Goal: Transaction & Acquisition: Purchase product/service

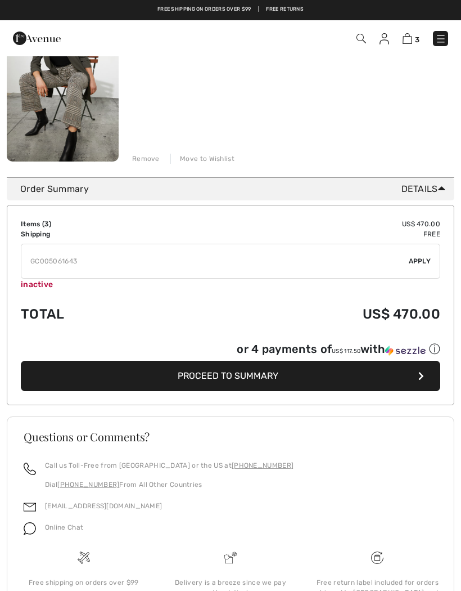
scroll to position [523, 0]
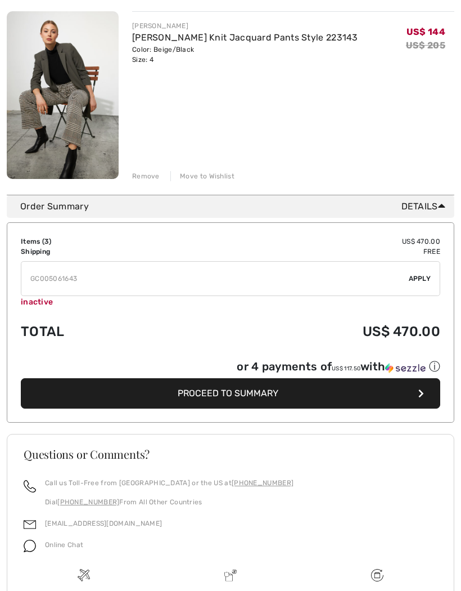
click at [426, 277] on span "Apply" at bounding box center [420, 278] width 22 height 10
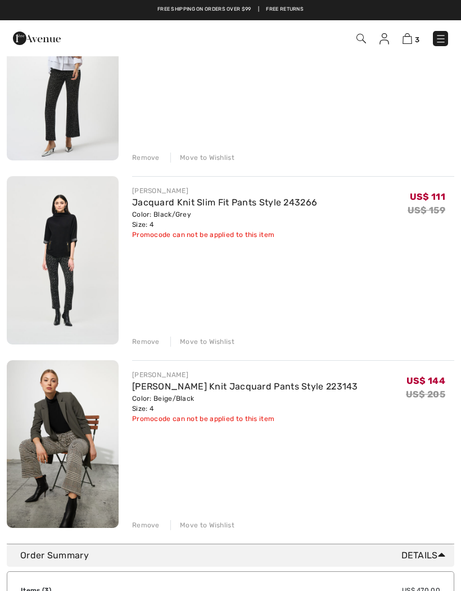
scroll to position [0, 0]
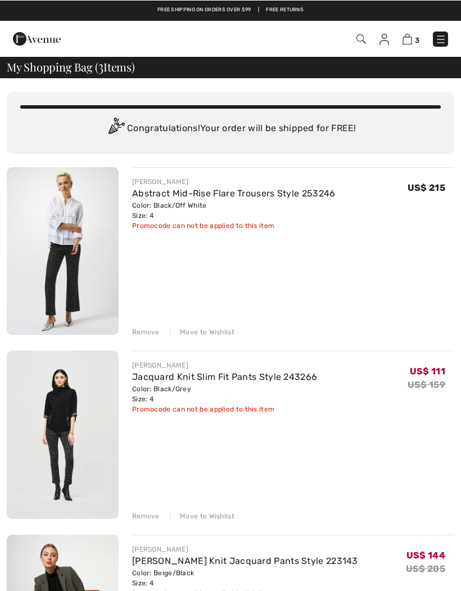
click at [362, 42] on img at bounding box center [362, 39] width 10 height 10
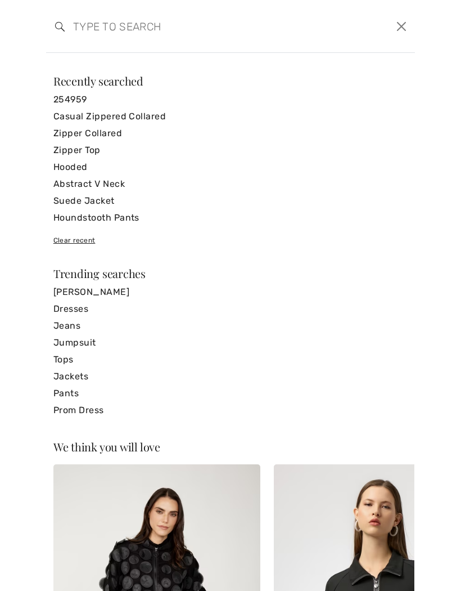
click at [152, 118] on link "Casual Zippered Collared" at bounding box center [230, 115] width 354 height 17
click at [133, 119] on link "Casual Zippered Collared" at bounding box center [230, 115] width 354 height 17
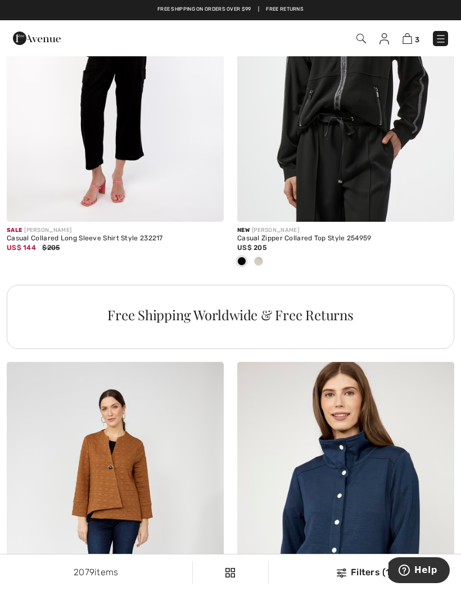
scroll to position [2109, 0]
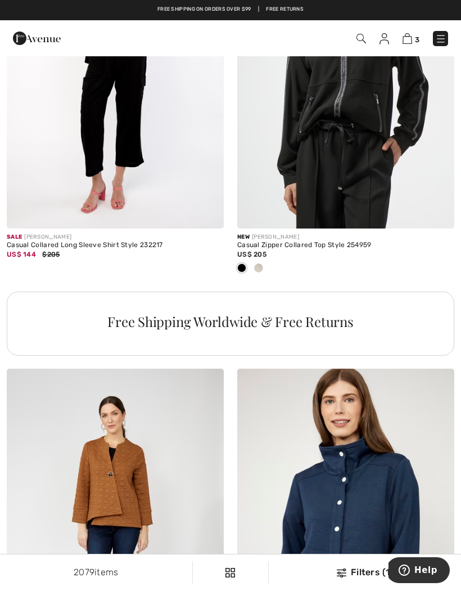
click at [263, 262] on div at bounding box center [258, 268] width 17 height 19
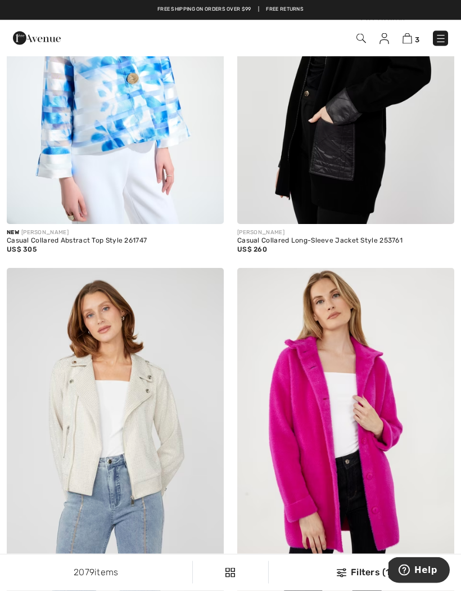
scroll to position [1356, 0]
click at [365, 37] on img at bounding box center [362, 39] width 10 height 10
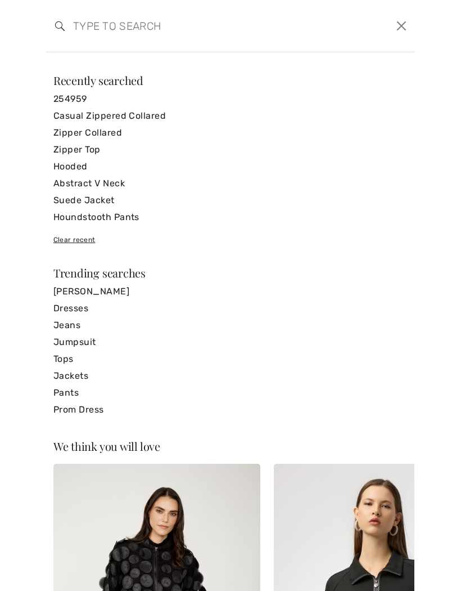
click at [140, 35] on input "search" at bounding box center [191, 26] width 253 height 34
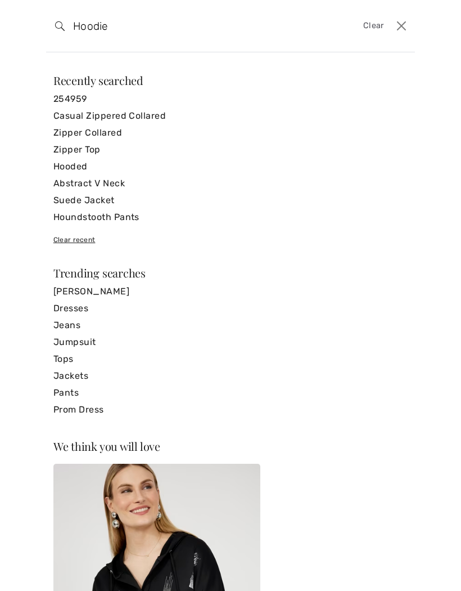
type input "Hoodie"
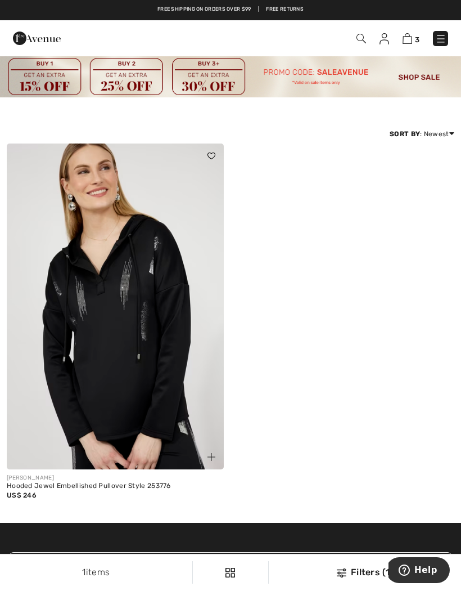
click at [361, 42] on img at bounding box center [362, 39] width 10 height 10
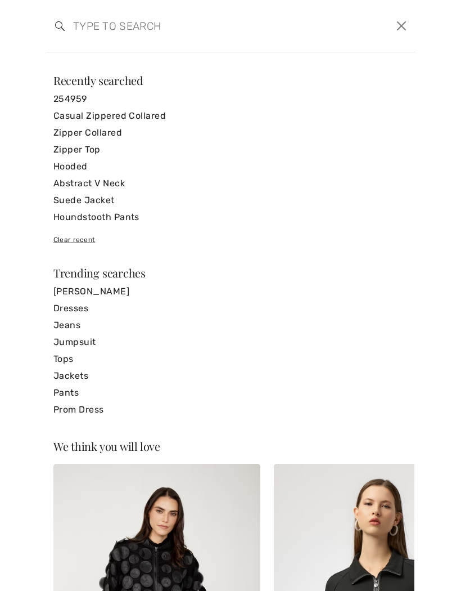
click at [80, 170] on link "Hooded" at bounding box center [230, 166] width 354 height 17
click at [72, 171] on link "Hooded" at bounding box center [230, 166] width 354 height 17
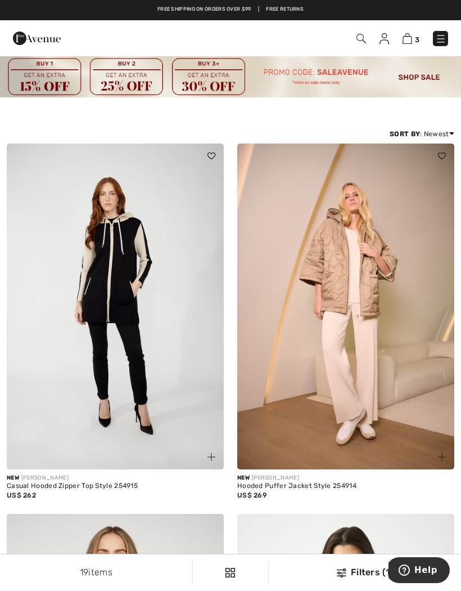
click at [62, 300] on img at bounding box center [115, 306] width 217 height 326
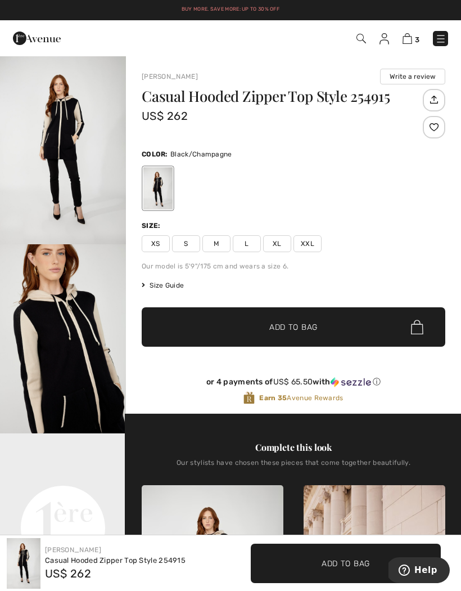
click at [157, 247] on span "XS" at bounding box center [156, 243] width 28 height 17
click at [188, 332] on span "✔ Added to Bag Add to Bag" at bounding box center [294, 326] width 304 height 39
click at [361, 40] on img at bounding box center [362, 39] width 10 height 10
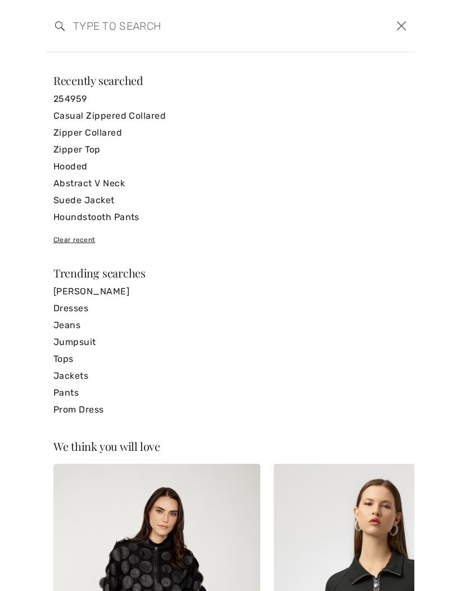
click at [132, 115] on link "Casual Zippered Collared" at bounding box center [230, 115] width 354 height 17
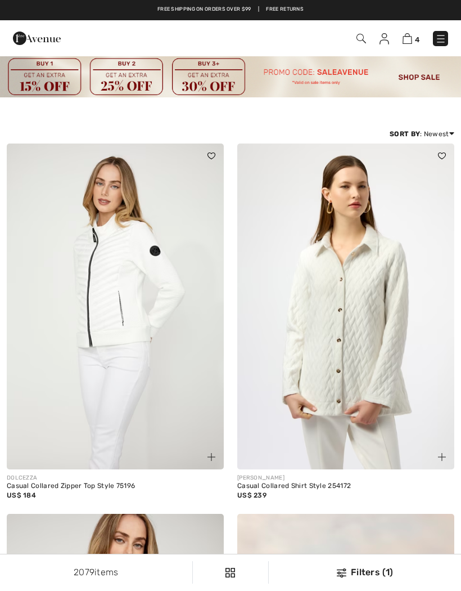
checkbox input "true"
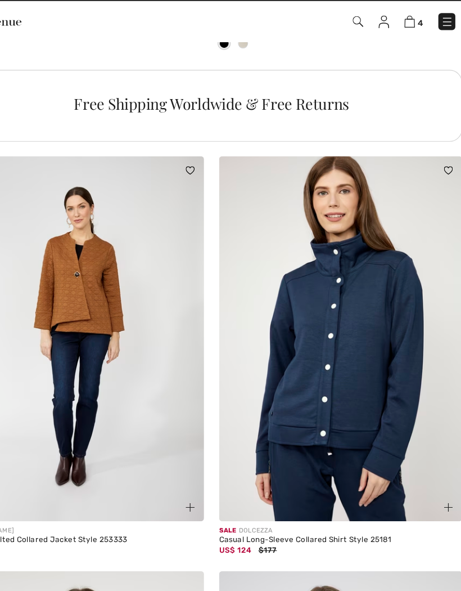
scroll to position [2320, 0]
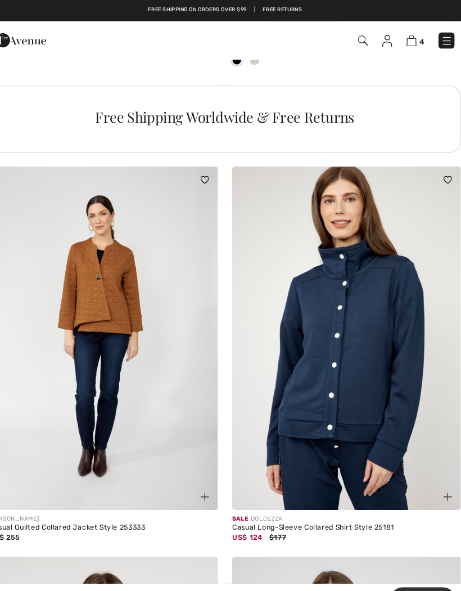
click at [372, 388] on img at bounding box center [345, 321] width 217 height 326
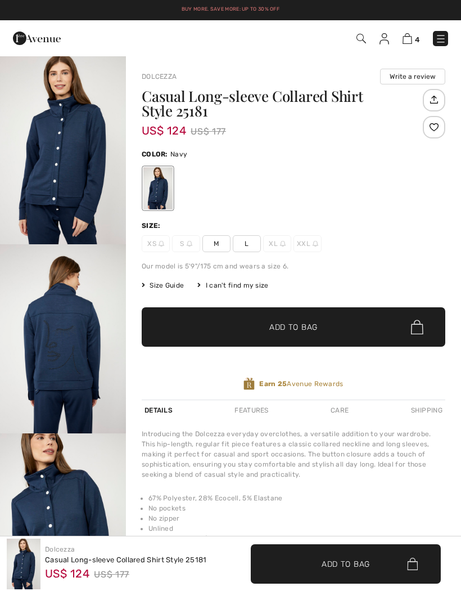
checkbox input "true"
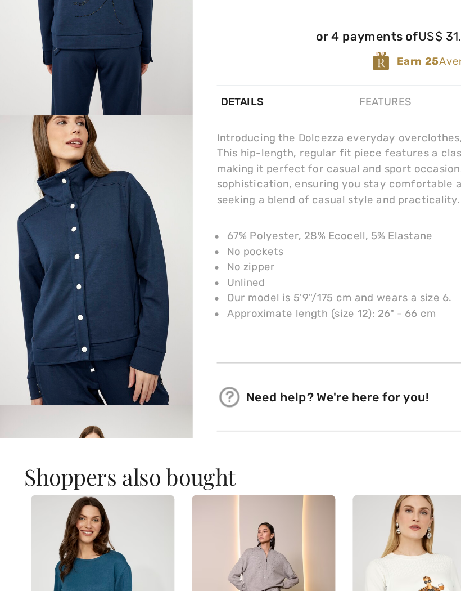
scroll to position [345, 0]
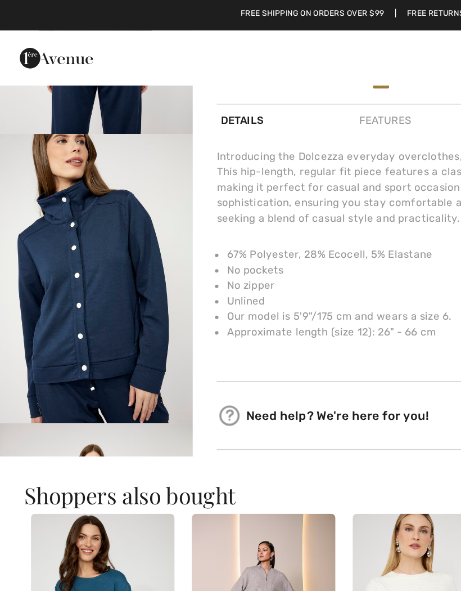
click at [55, 158] on img "3 / 4" at bounding box center [63, 182] width 126 height 189
click at [42, 201] on img "3 / 4" at bounding box center [63, 182] width 126 height 189
click at [60, 188] on img "3 / 4" at bounding box center [63, 182] width 126 height 189
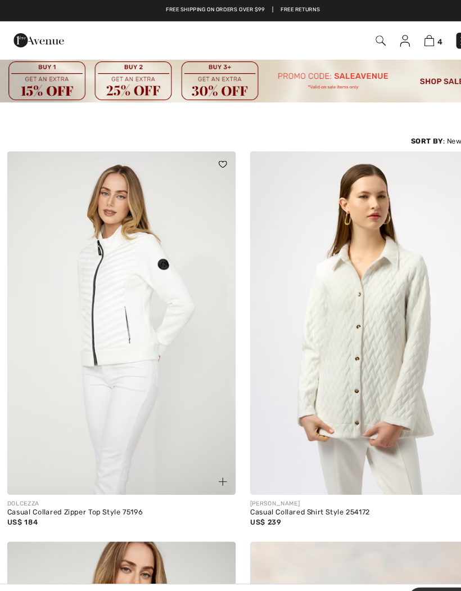
click at [359, 30] on div "4 Checkout" at bounding box center [325, 38] width 264 height 23
click at [361, 35] on img at bounding box center [362, 39] width 10 height 10
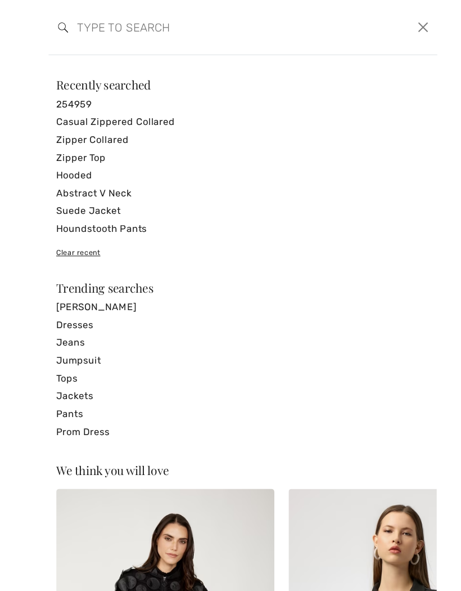
click at [74, 115] on link "Casual Zippered Collared" at bounding box center [230, 115] width 354 height 17
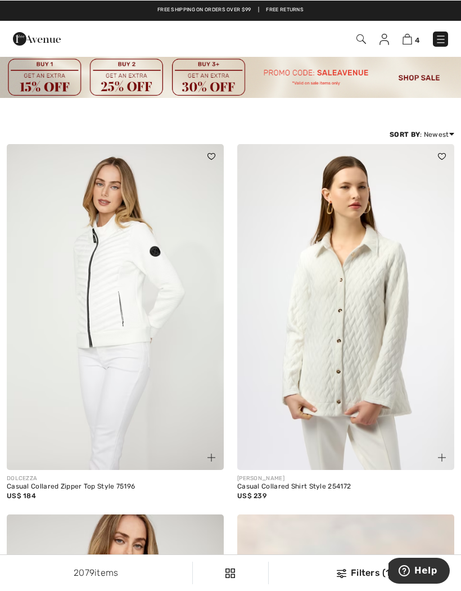
click at [353, 572] on div "Filters (1)" at bounding box center [365, 571] width 179 height 13
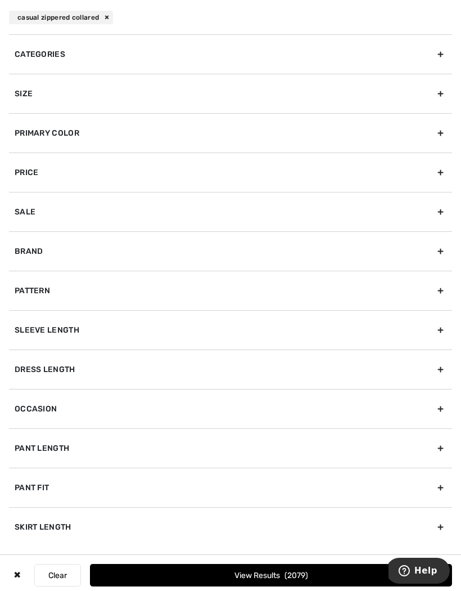
click at [102, 134] on div "Primary Color" at bounding box center [230, 131] width 443 height 39
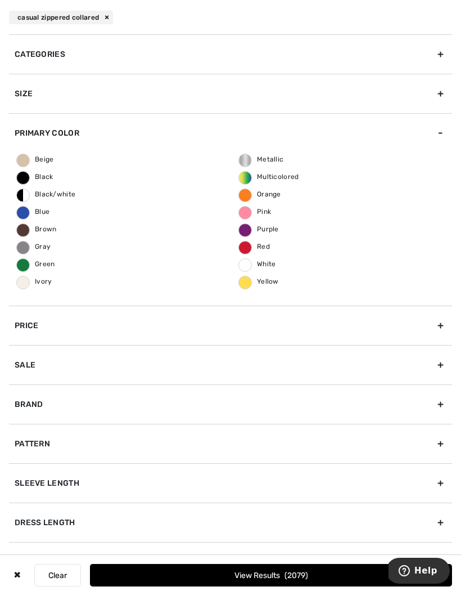
click at [28, 157] on span "Beige" at bounding box center [35, 159] width 37 height 8
click at [0, 0] on input "Beige" at bounding box center [0, 0] width 0 height 0
click at [245, 264] on span "White" at bounding box center [257, 263] width 37 height 8
click at [0, 0] on input "White" at bounding box center [0, 0] width 0 height 0
click at [304, 567] on button "Loading..." at bounding box center [271, 574] width 362 height 22
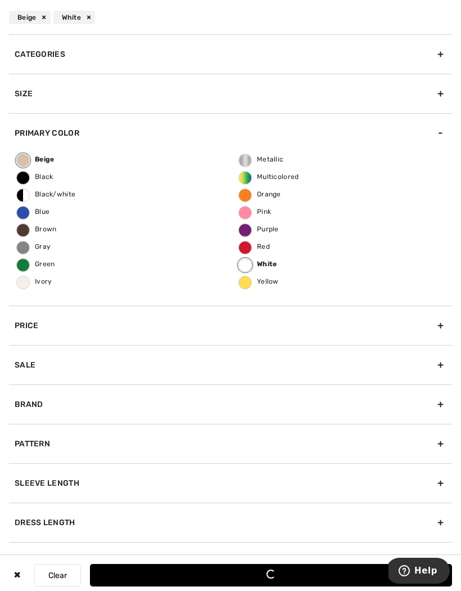
click at [236, 573] on button "Loading..." at bounding box center [271, 574] width 362 height 22
click at [250, 573] on button "Loading..." at bounding box center [271, 574] width 362 height 22
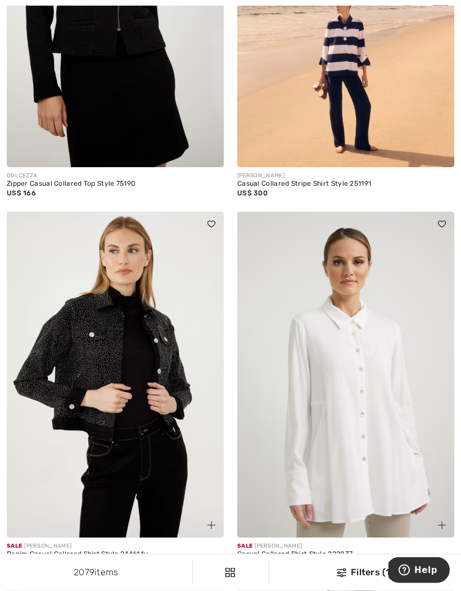
scroll to position [672, 0]
click at [347, 590] on div "2079 items Filters (1) ✖ Clear View Results 2079" at bounding box center [230, 572] width 461 height 36
click at [355, 579] on div "Filters (1)" at bounding box center [365, 571] width 179 height 13
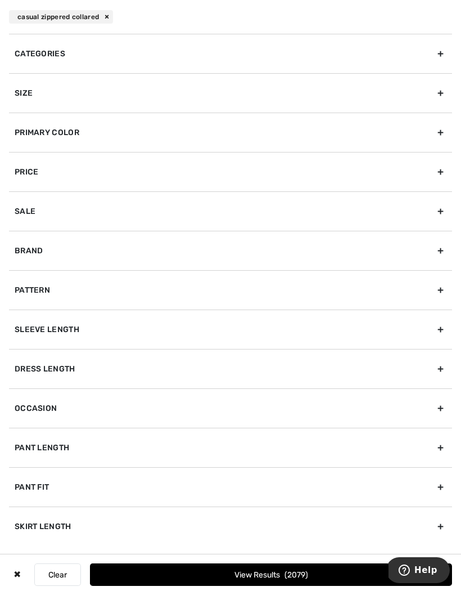
click at [83, 132] on div "Primary Color" at bounding box center [230, 131] width 443 height 39
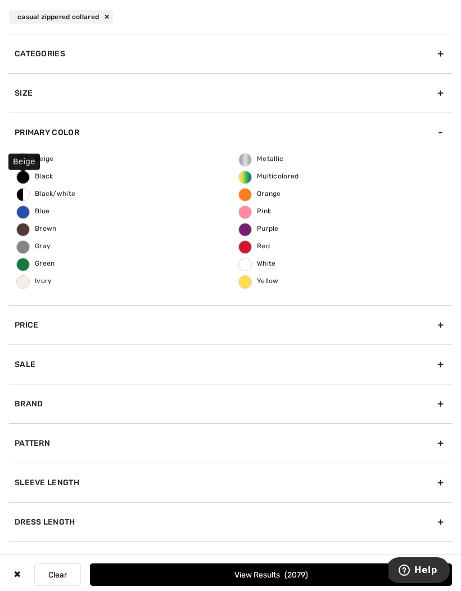
click at [28, 159] on span "Beige" at bounding box center [35, 159] width 37 height 8
click at [0, 0] on input "Beige" at bounding box center [0, 0] width 0 height 0
click at [251, 265] on span "White" at bounding box center [257, 263] width 37 height 8
click at [0, 0] on input "White" at bounding box center [0, 0] width 0 height 0
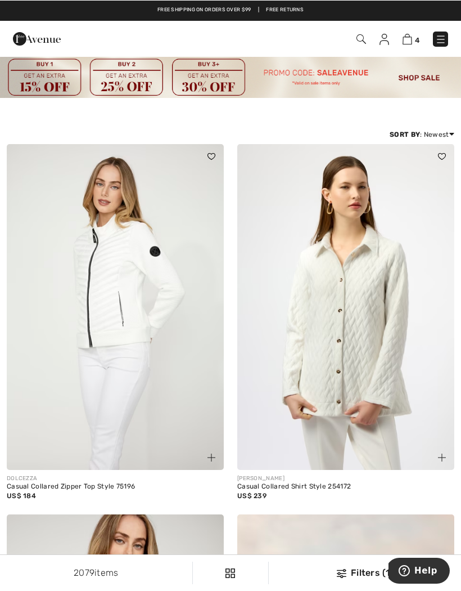
click at [359, 580] on div "2079 items Filters (1) ✖ Clear View Results 2079" at bounding box center [230, 572] width 461 height 36
click at [365, 572] on div "Filters (1)" at bounding box center [365, 571] width 179 height 13
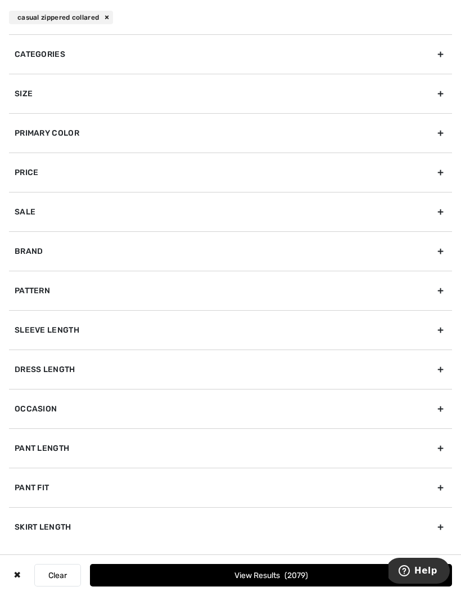
click at [75, 128] on div "Primary Color" at bounding box center [230, 131] width 443 height 39
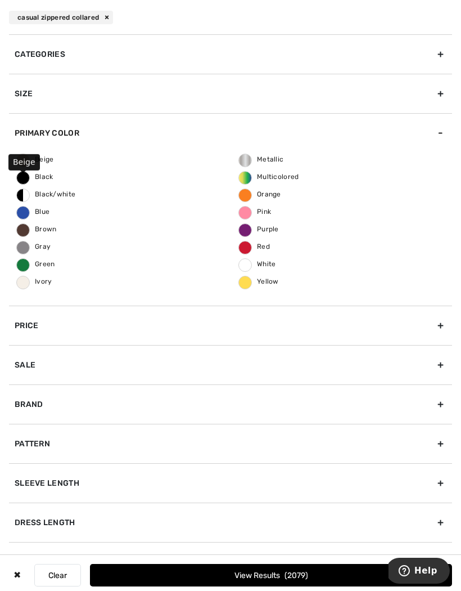
click at [27, 164] on label "Beige" at bounding box center [22, 159] width 13 height 13
click at [0, 0] on input "Beige" at bounding box center [0, 0] width 0 height 0
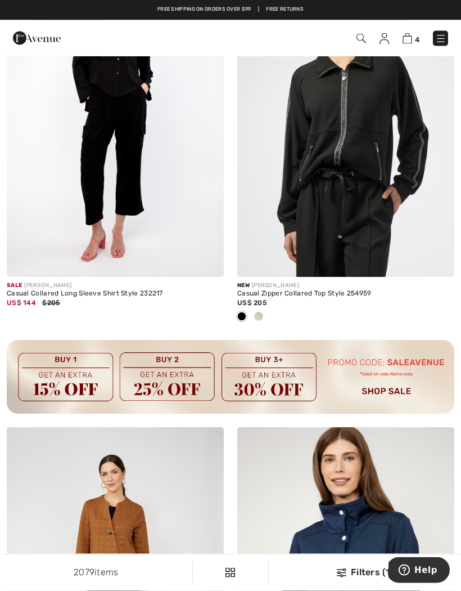
scroll to position [2062, 0]
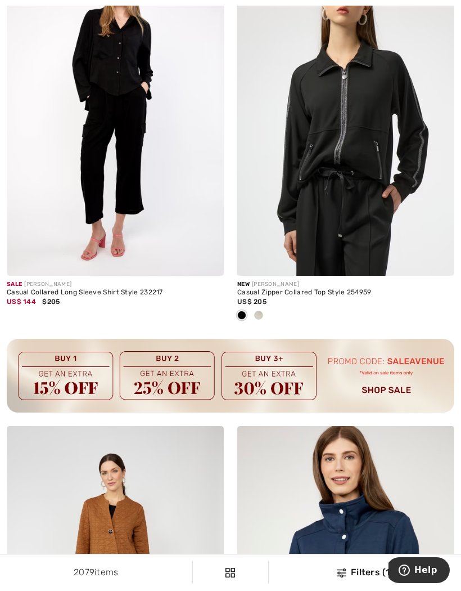
click at [366, 172] on img at bounding box center [345, 113] width 217 height 326
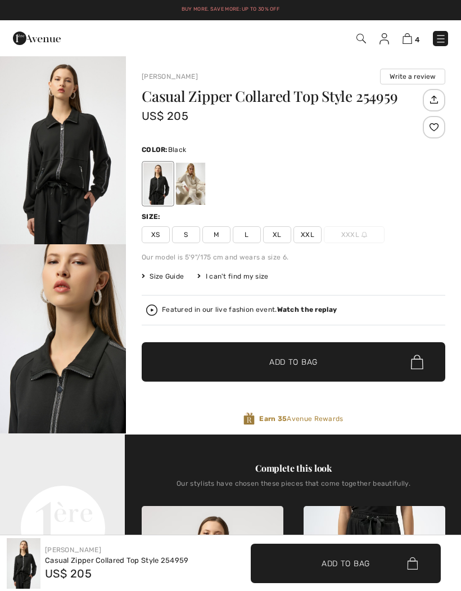
checkbox input "true"
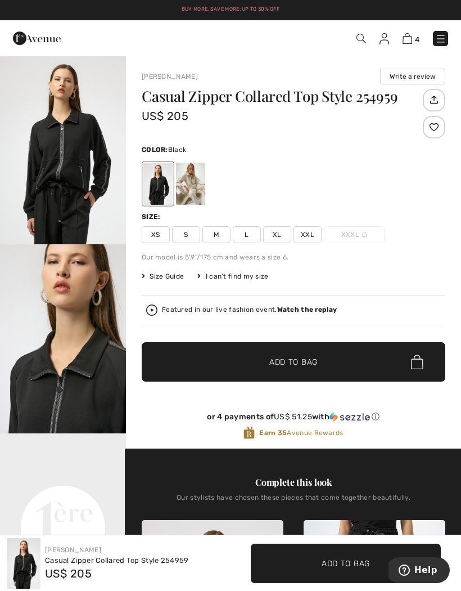
click at [75, 150] on img "1 / 5" at bounding box center [63, 149] width 126 height 189
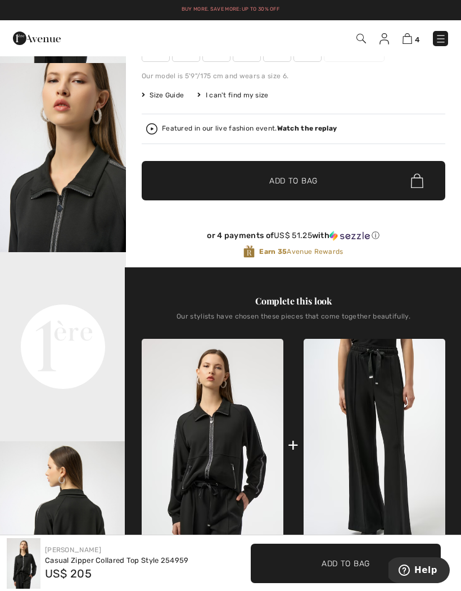
scroll to position [111, 0]
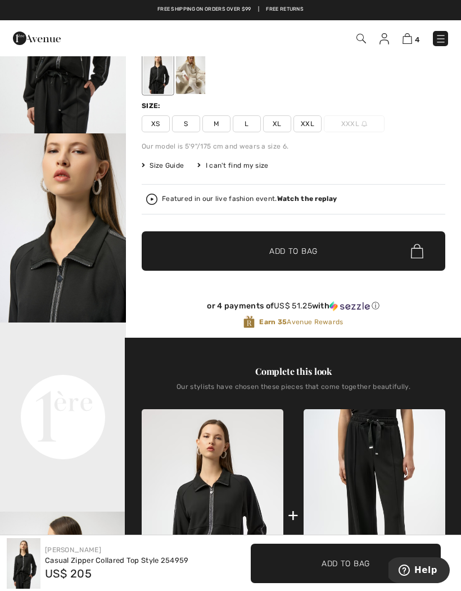
click at [195, 75] on div at bounding box center [190, 73] width 29 height 42
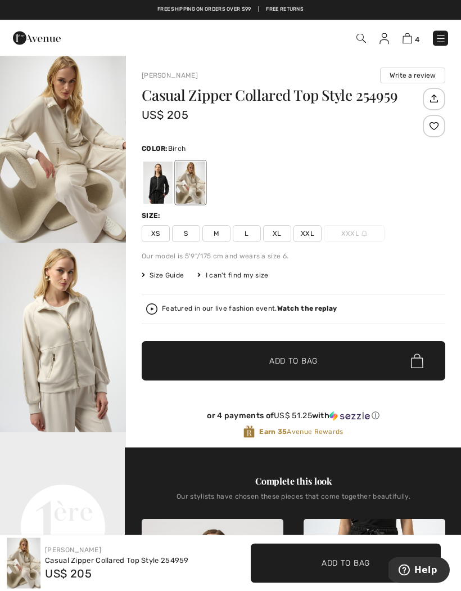
scroll to position [0, 0]
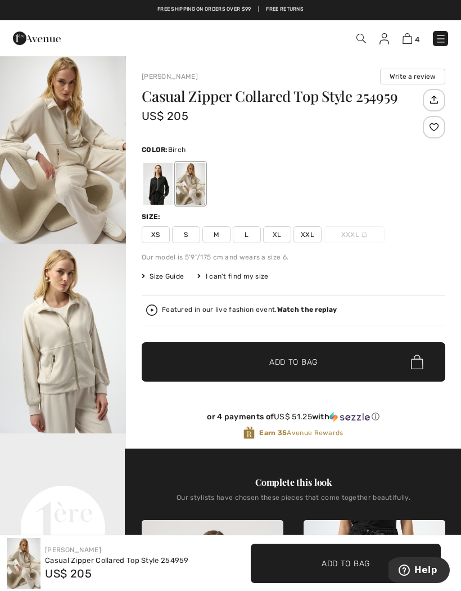
click at [70, 172] on img "1 / 6" at bounding box center [63, 149] width 126 height 189
click at [55, 331] on img "2 / 6" at bounding box center [63, 338] width 126 height 189
click at [411, 39] on img at bounding box center [408, 38] width 10 height 11
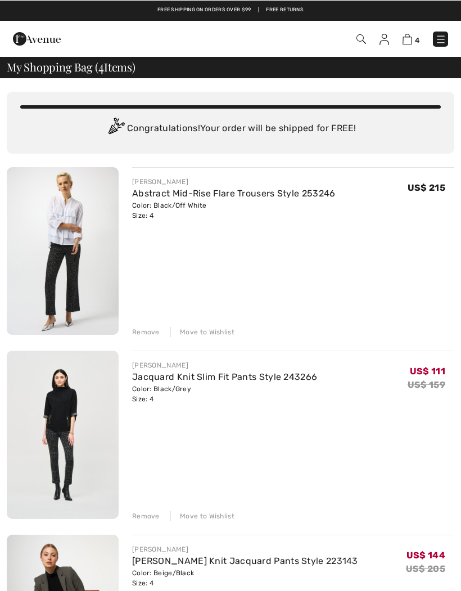
click at [359, 38] on img at bounding box center [362, 39] width 10 height 10
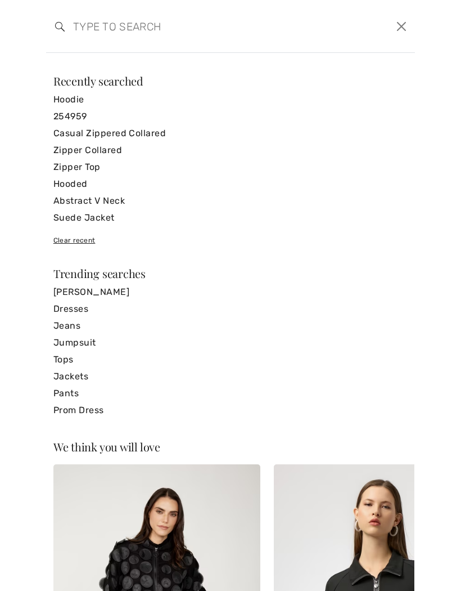
click at [154, 27] on input "search" at bounding box center [191, 26] width 253 height 34
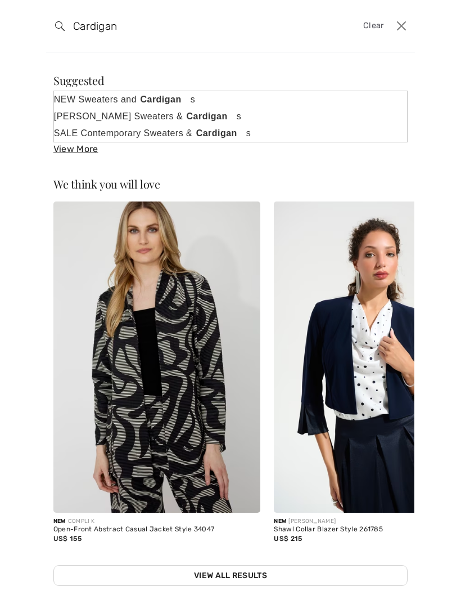
type input "Cardigan"
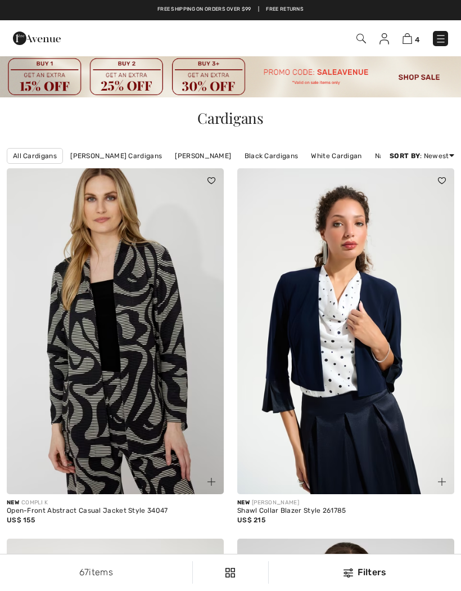
checkbox input "true"
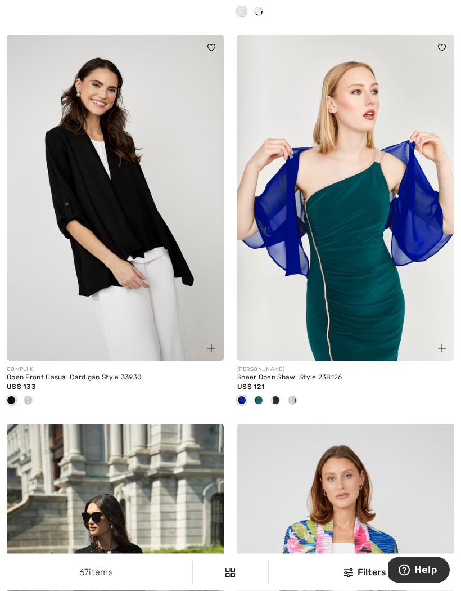
scroll to position [5645, 0]
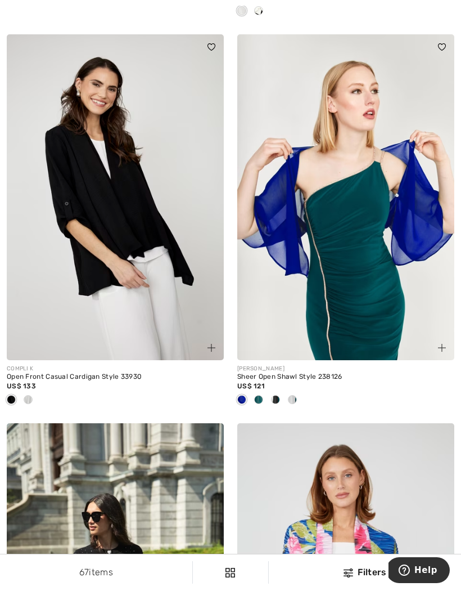
click at [24, 395] on span at bounding box center [28, 399] width 9 height 9
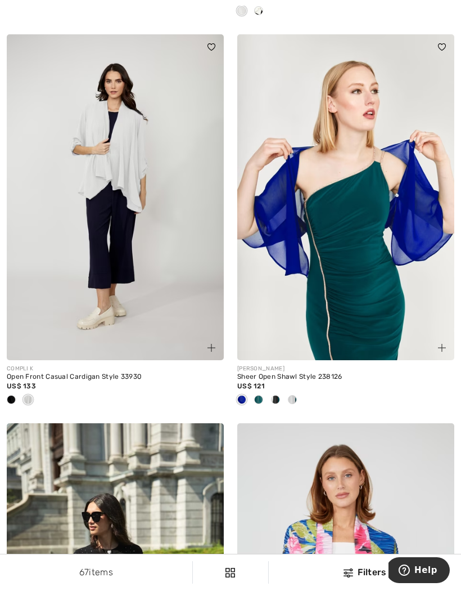
click at [14, 395] on span at bounding box center [11, 399] width 9 height 9
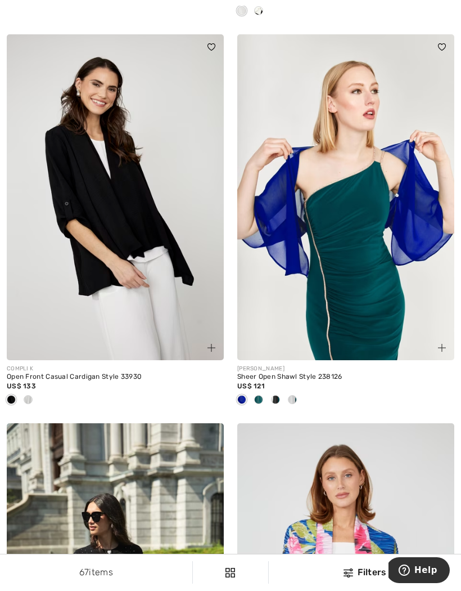
click at [37, 265] on img at bounding box center [115, 197] width 217 height 326
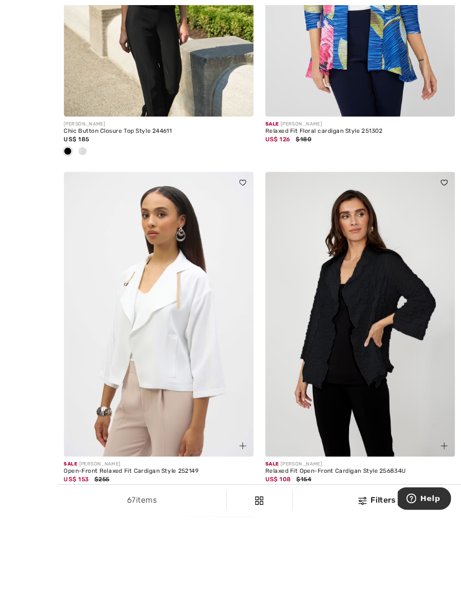
scroll to position [6549, 0]
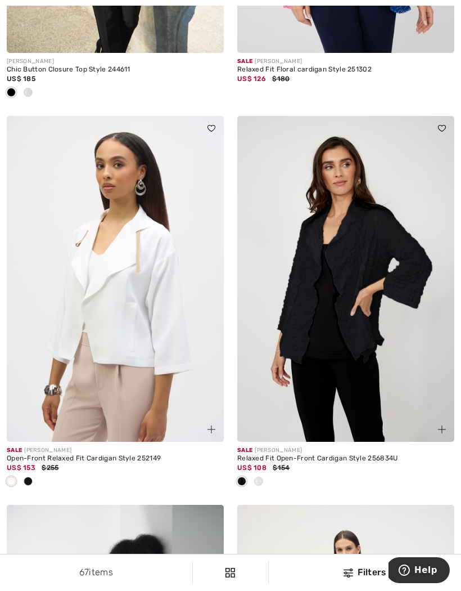
click at [338, 380] on img at bounding box center [345, 279] width 217 height 326
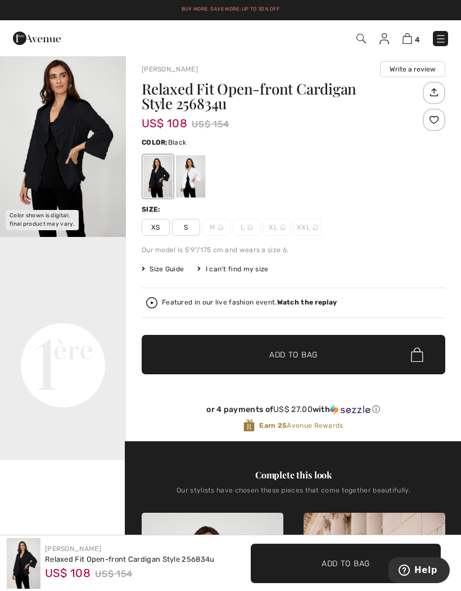
scroll to position [7, 0]
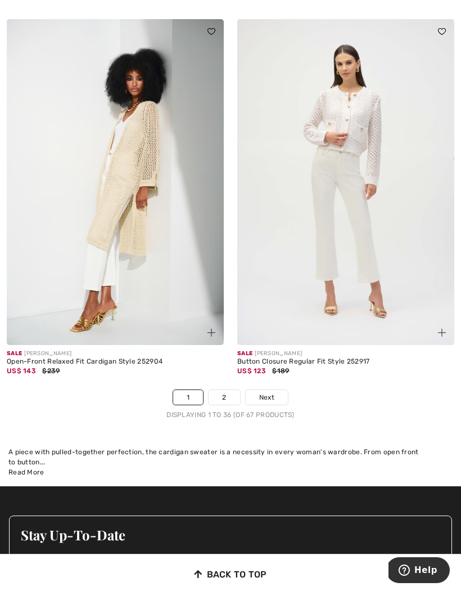
scroll to position [7045, 0]
click at [225, 389] on link "2" at bounding box center [224, 396] width 31 height 15
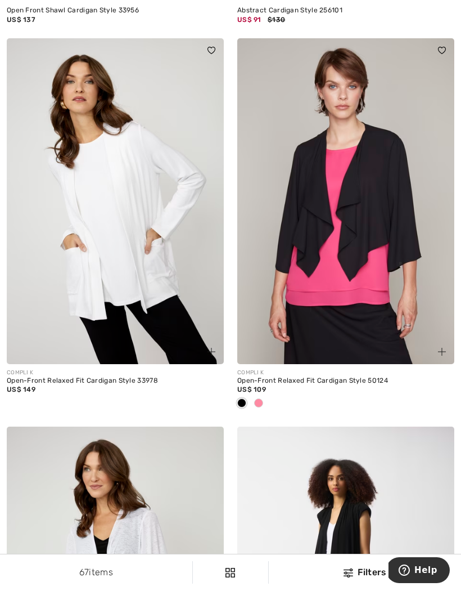
scroll to position [1240, 0]
click at [64, 225] on img at bounding box center [115, 202] width 217 height 326
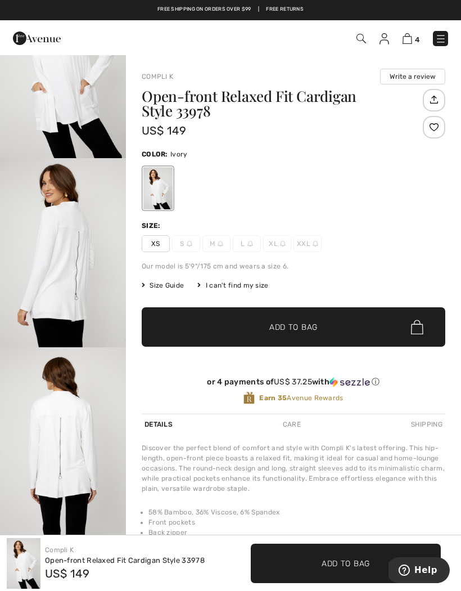
scroll to position [96, 0]
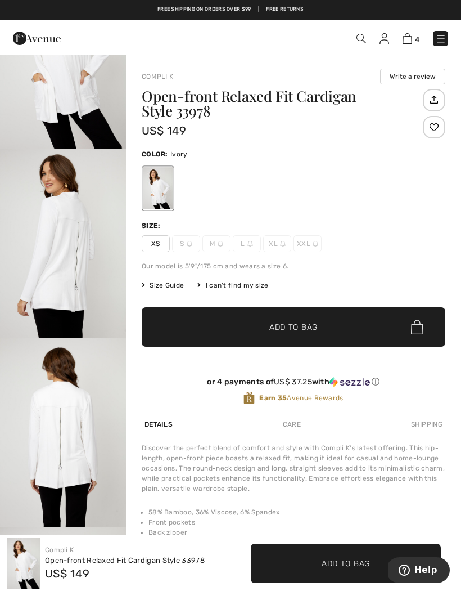
click at [60, 243] on img "2 / 4" at bounding box center [63, 242] width 126 height 189
click at [148, 243] on span "XS" at bounding box center [156, 243] width 28 height 17
click at [294, 330] on span "Add to Bag" at bounding box center [293, 327] width 48 height 12
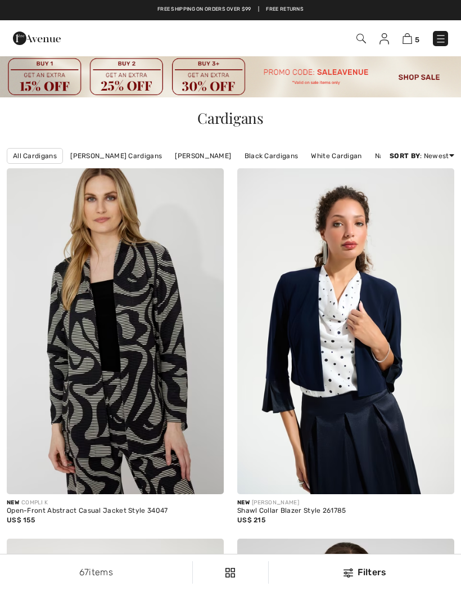
scroll to position [7094, 0]
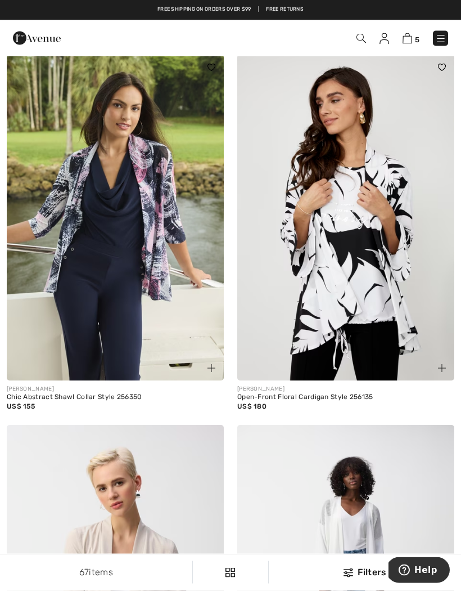
scroll to position [2447, 0]
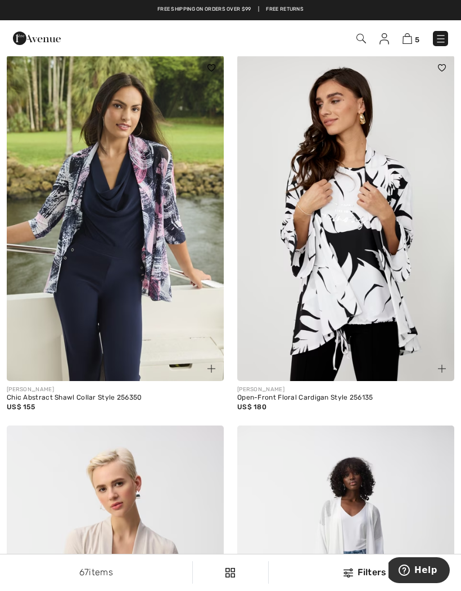
click at [46, 275] on img at bounding box center [115, 218] width 217 height 326
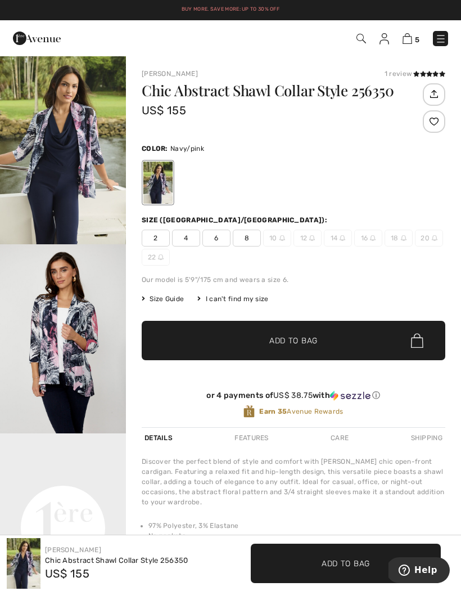
click at [37, 184] on img "1 / 5" at bounding box center [63, 149] width 126 height 189
click at [55, 161] on img "1 / 5" at bounding box center [63, 149] width 126 height 189
click at [151, 233] on span "2" at bounding box center [156, 237] width 28 height 17
click at [304, 338] on span "Add to Bag" at bounding box center [293, 341] width 48 height 12
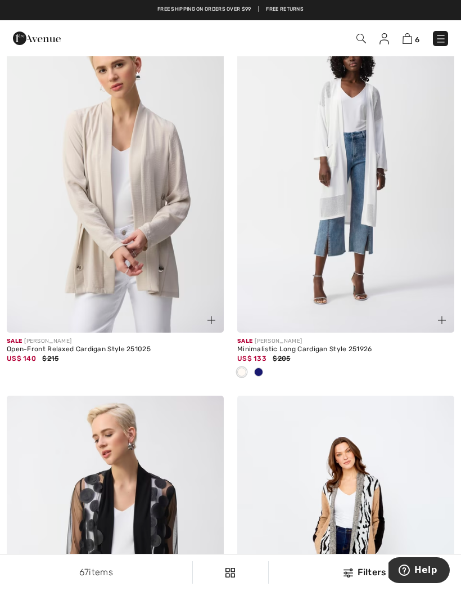
scroll to position [3085, 0]
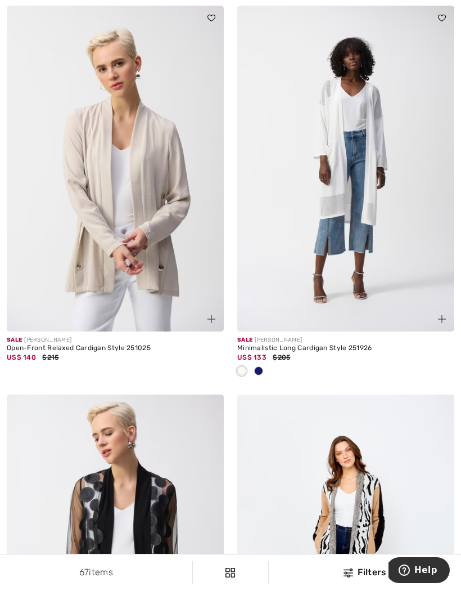
click at [59, 204] on img at bounding box center [115, 169] width 217 height 326
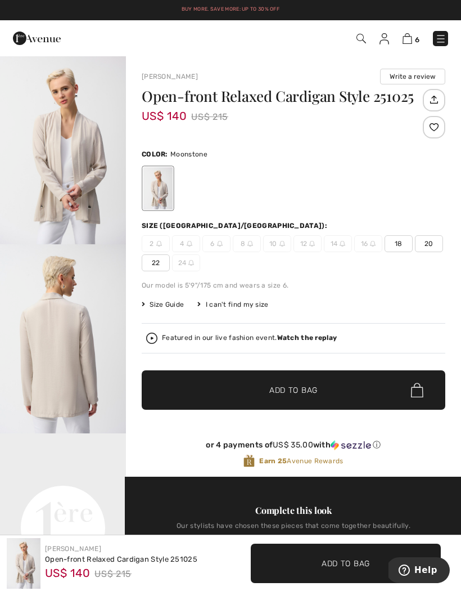
click at [155, 106] on span "US$ 140" at bounding box center [164, 110] width 45 height 25
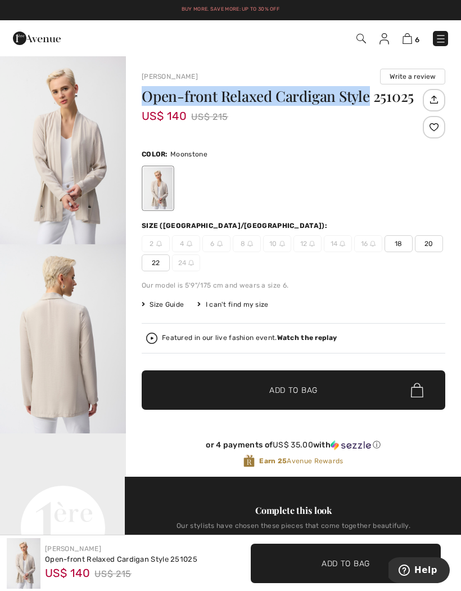
copy h1 "Open-front Relaxed Cardigan Style"
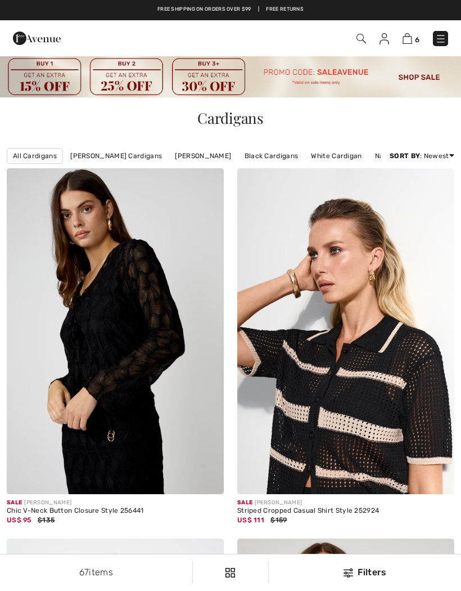
scroll to position [3085, 0]
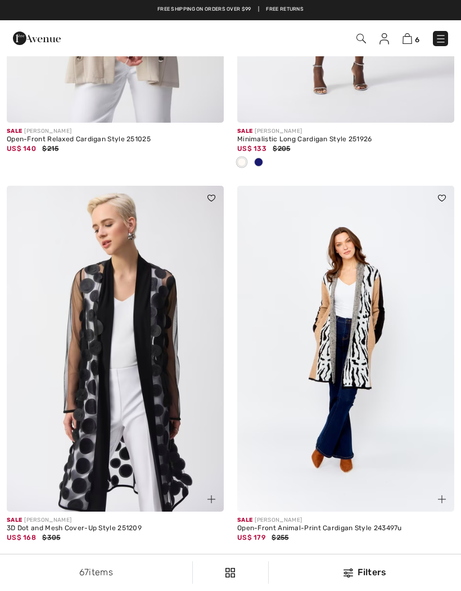
checkbox input "true"
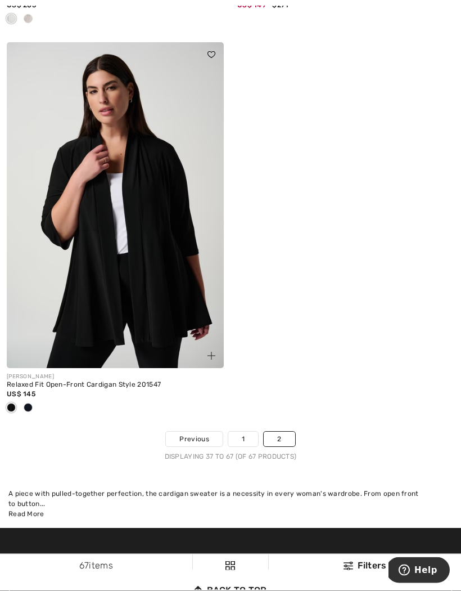
scroll to position [6189, 0]
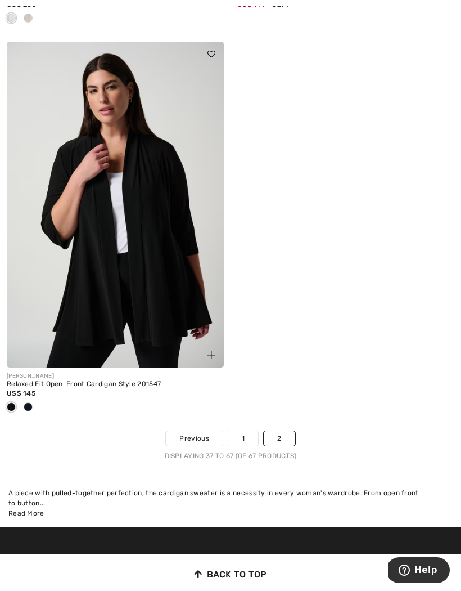
click at [143, 267] on img at bounding box center [115, 205] width 217 height 326
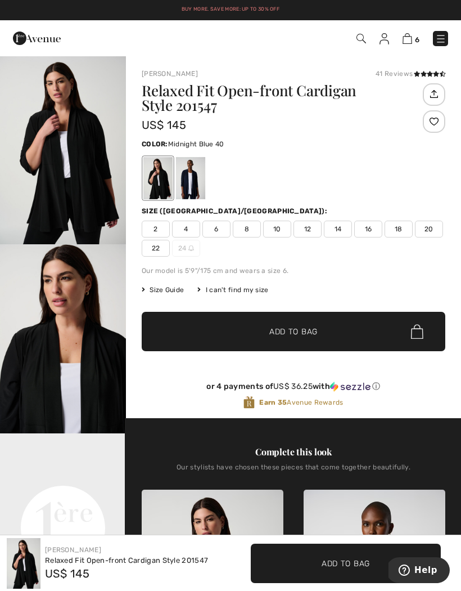
click at [192, 173] on div at bounding box center [190, 178] width 29 height 42
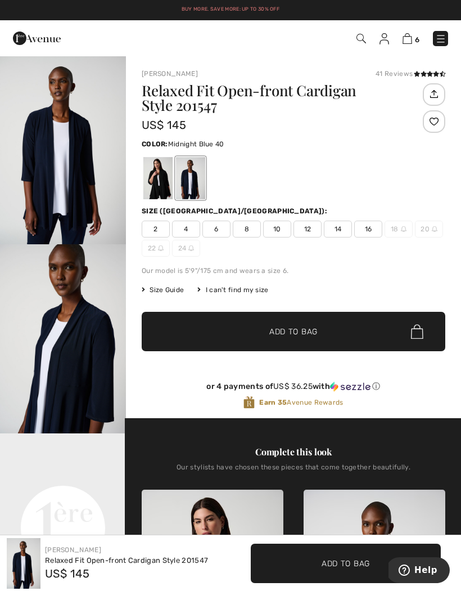
click at [157, 184] on div at bounding box center [157, 178] width 29 height 42
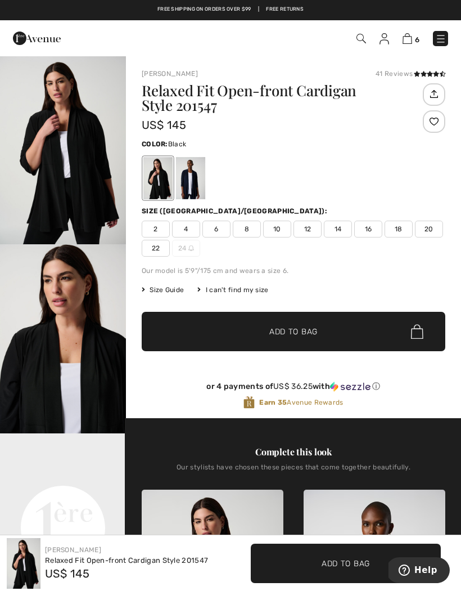
click at [409, 44] on img at bounding box center [408, 38] width 10 height 11
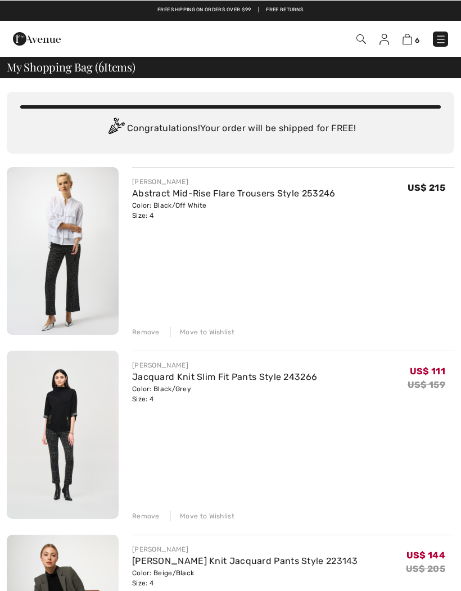
click at [25, 35] on img at bounding box center [37, 38] width 48 height 22
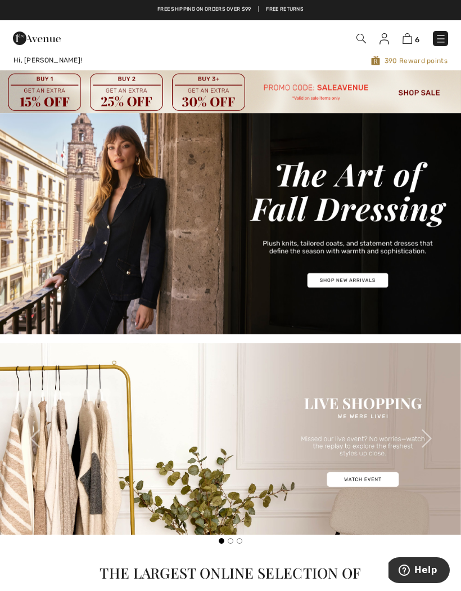
click at [403, 37] on img at bounding box center [408, 38] width 10 height 11
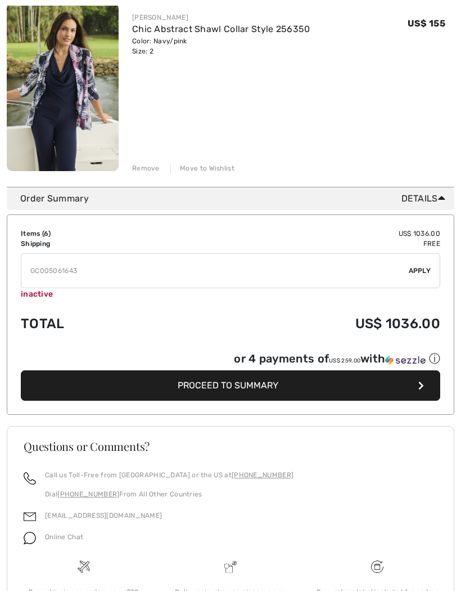
scroll to position [1107, 0]
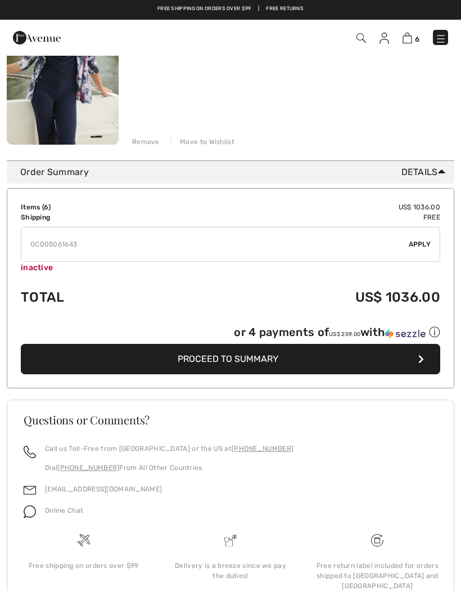
click at [103, 238] on input "TEXT" at bounding box center [215, 245] width 388 height 34
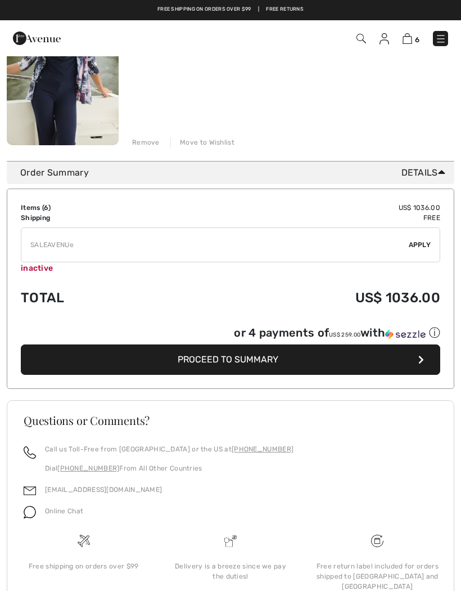
type input "SALEAVENUE"
click at [418, 241] on span "Apply" at bounding box center [420, 245] width 22 height 10
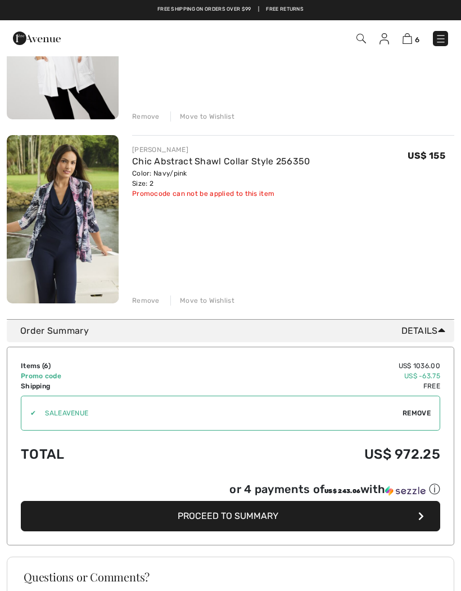
scroll to position [949, 0]
click at [42, 183] on img at bounding box center [63, 220] width 112 height 168
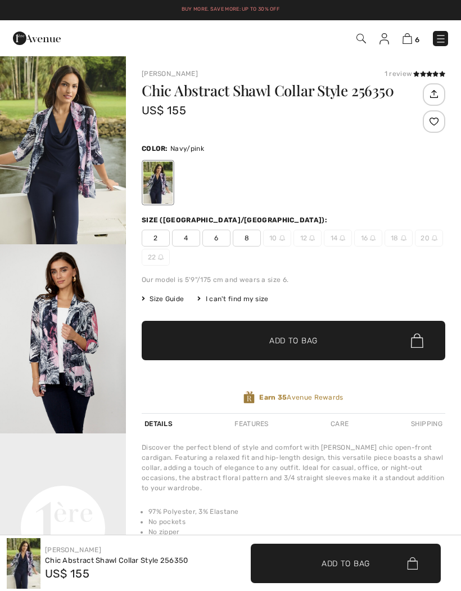
checkbox input "true"
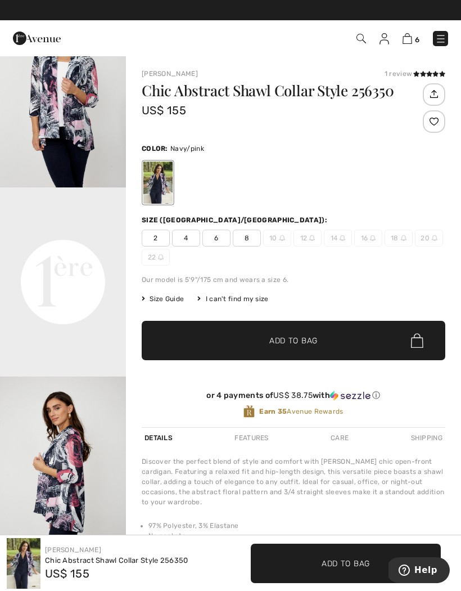
click at [412, 42] on img at bounding box center [408, 38] width 10 height 11
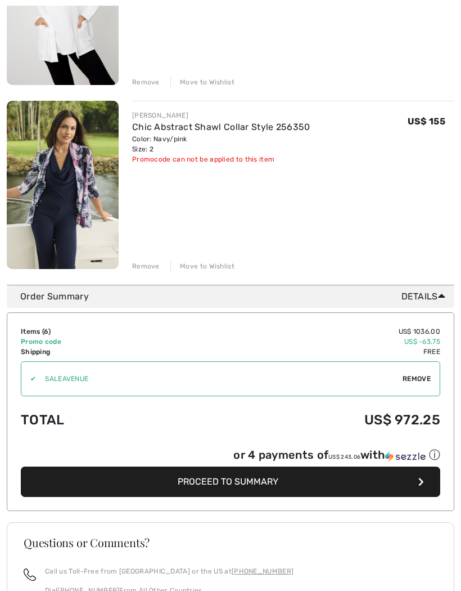
scroll to position [1106, 0]
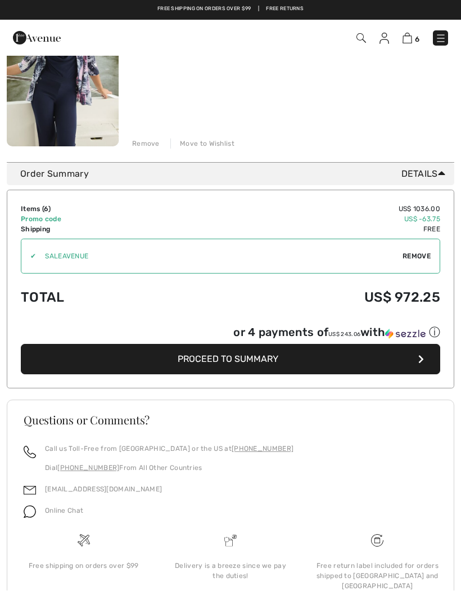
click at [382, 41] on img at bounding box center [385, 38] width 10 height 11
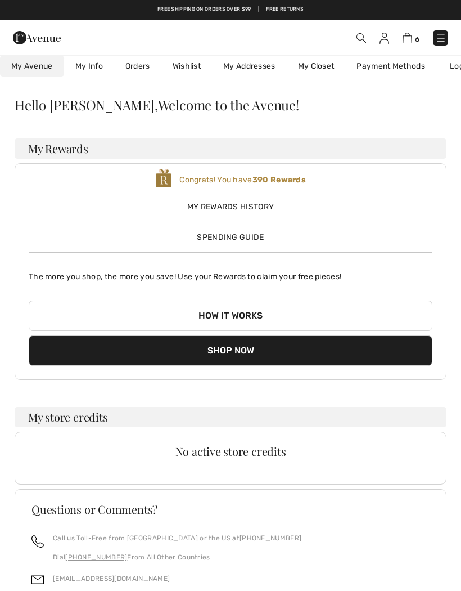
click at [411, 33] on img at bounding box center [408, 38] width 10 height 11
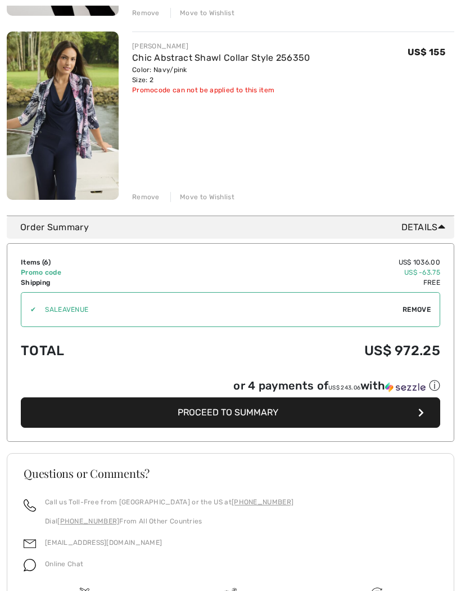
scroll to position [1051, 0]
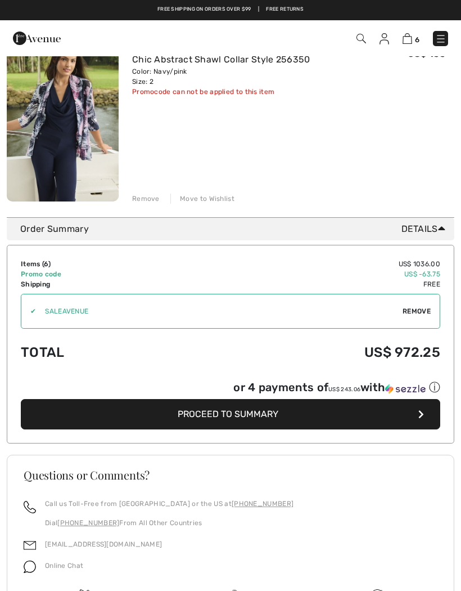
click at [51, 271] on td "Promo code" at bounding box center [97, 274] width 153 height 10
click at [36, 310] on div "✔" at bounding box center [28, 311] width 15 height 10
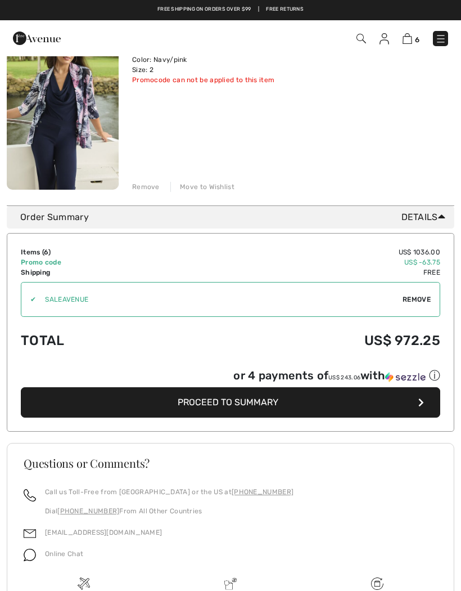
scroll to position [1062, 0]
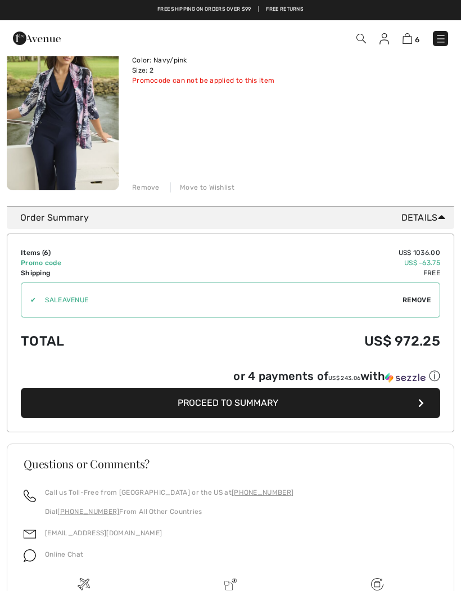
click at [273, 399] on span "Proceed to Summary" at bounding box center [228, 402] width 101 height 11
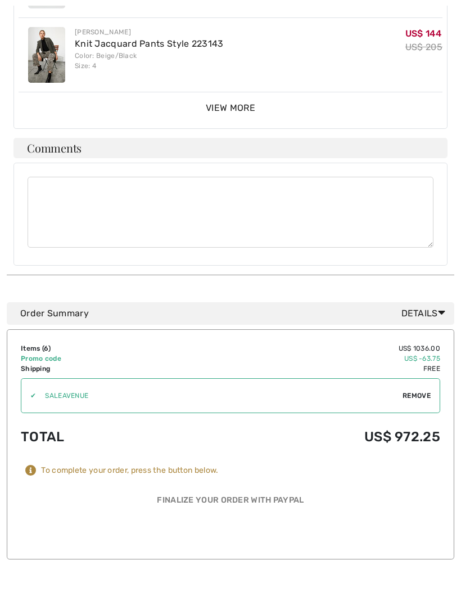
scroll to position [787, 0]
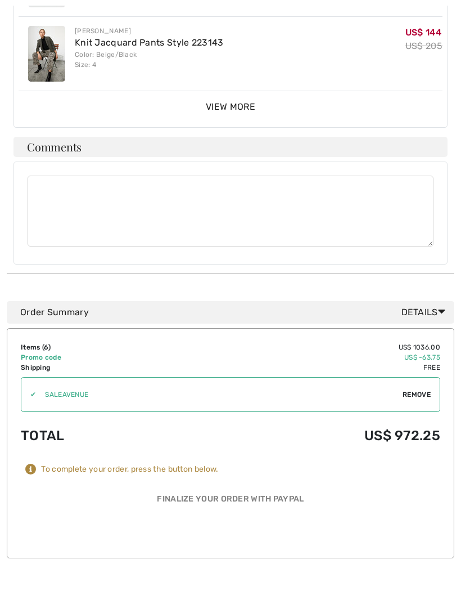
click at [431, 342] on td "US$ 1036.00" at bounding box center [307, 347] width 267 height 10
click at [431, 305] on span "Details" at bounding box center [426, 311] width 48 height 13
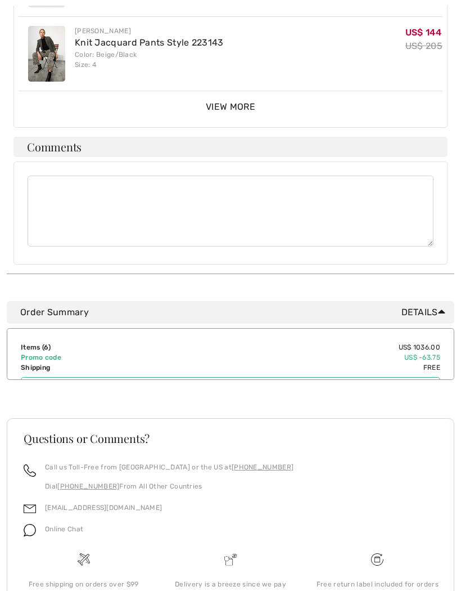
scroll to position [739, 0]
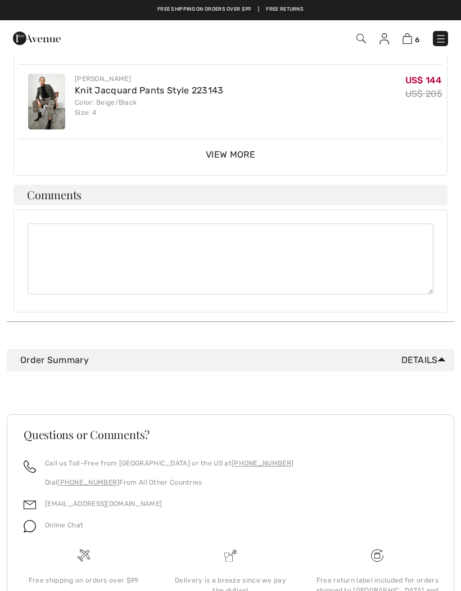
click at [435, 353] on span "Details" at bounding box center [426, 359] width 48 height 13
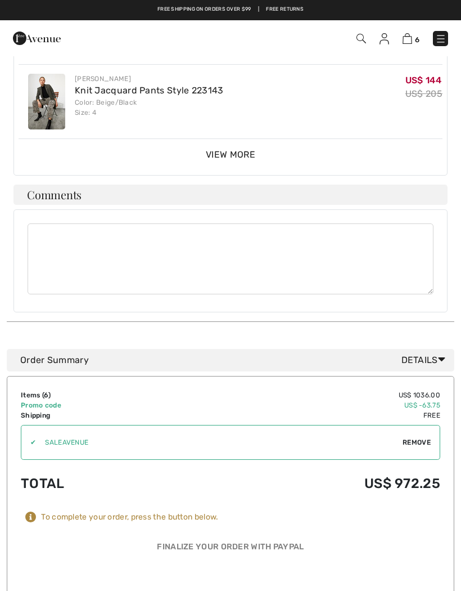
click at [131, 235] on textarea at bounding box center [231, 258] width 406 height 71
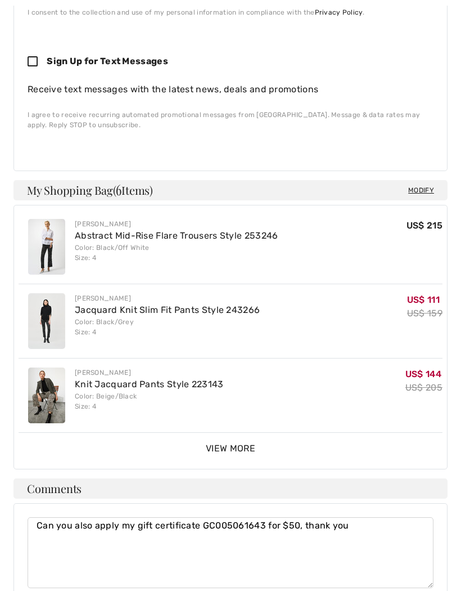
scroll to position [443, 0]
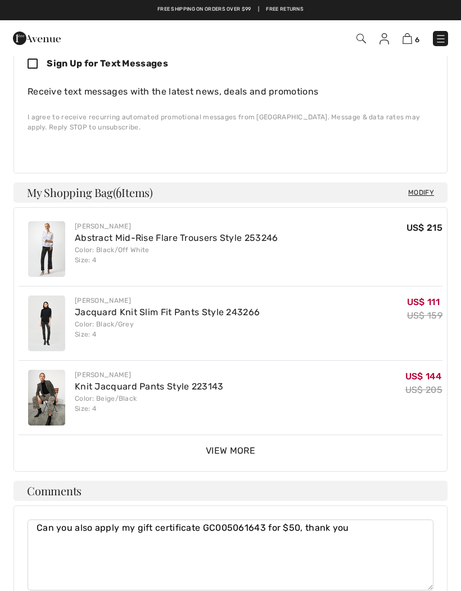
type textarea "Can you also apply my gift certificate GC005061643 for $50, thank you"
click at [222, 445] on span "View More" at bounding box center [230, 450] width 49 height 11
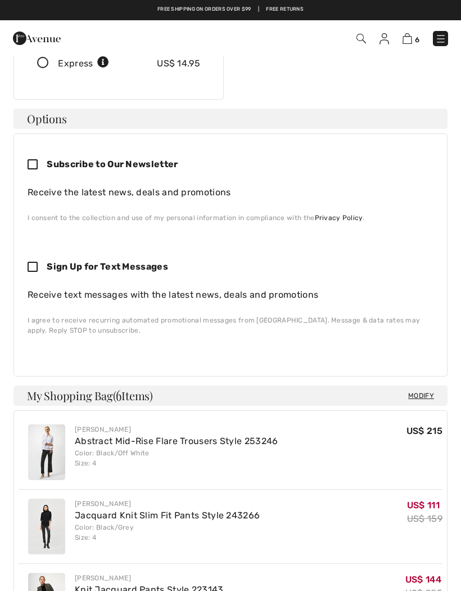
scroll to position [214, 0]
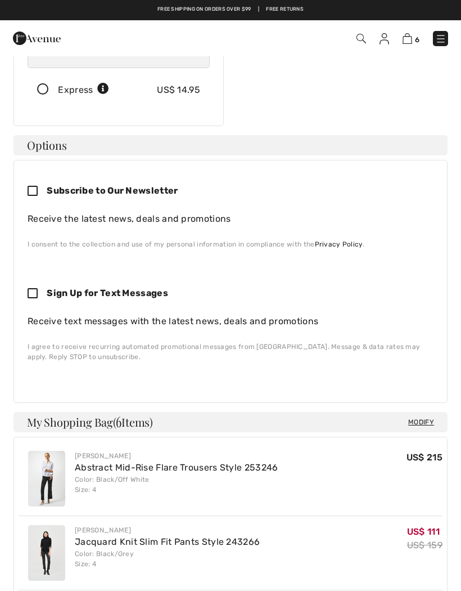
click at [412, 39] on img at bounding box center [408, 38] width 10 height 11
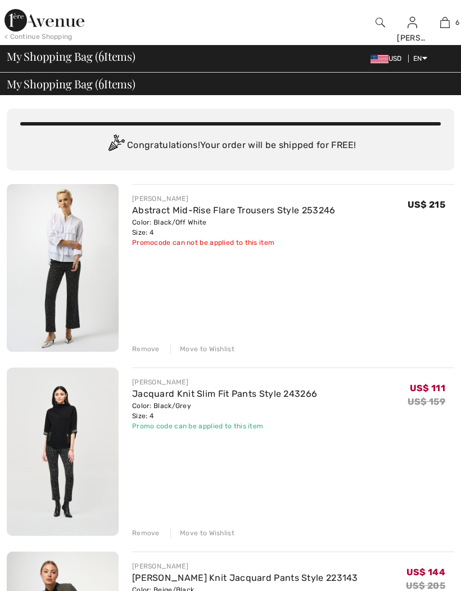
scroll to position [17, 0]
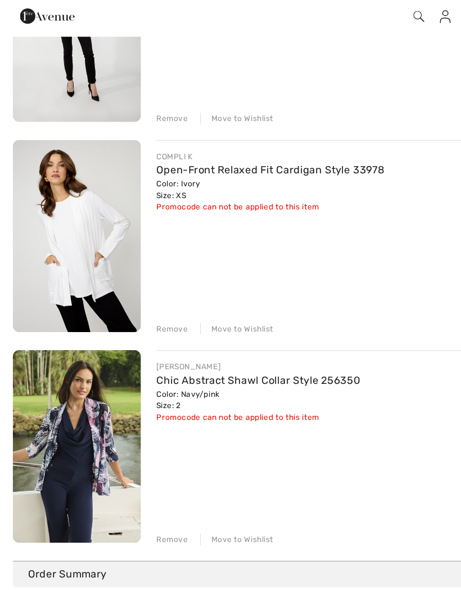
scroll to position [758, 0]
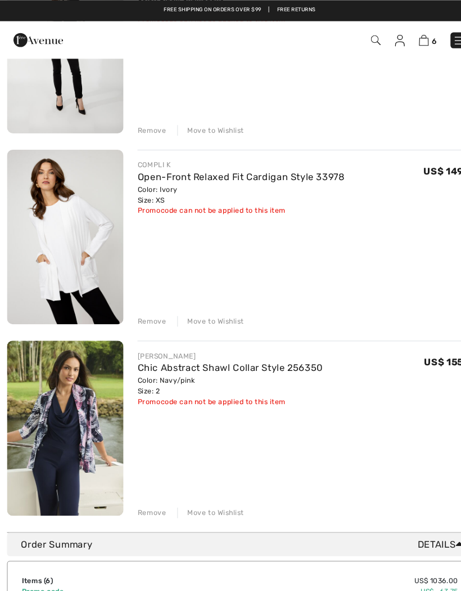
click at [152, 172] on link "Open-Front Relaxed Fit Cardigan Style 33978" at bounding box center [231, 169] width 199 height 11
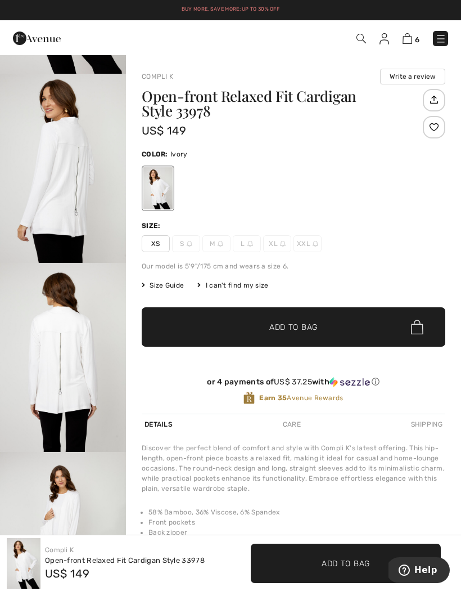
scroll to position [170, 0]
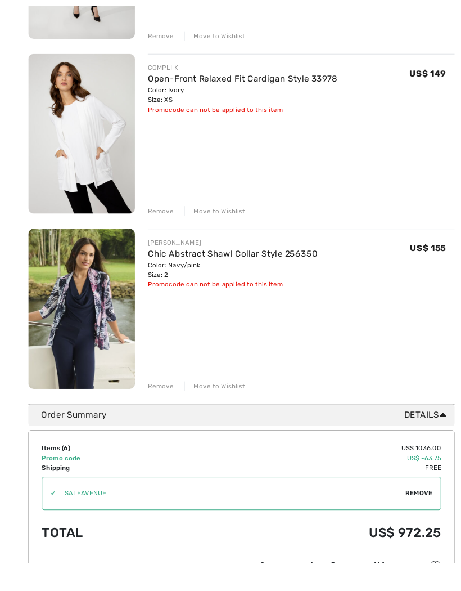
scroll to position [876, 0]
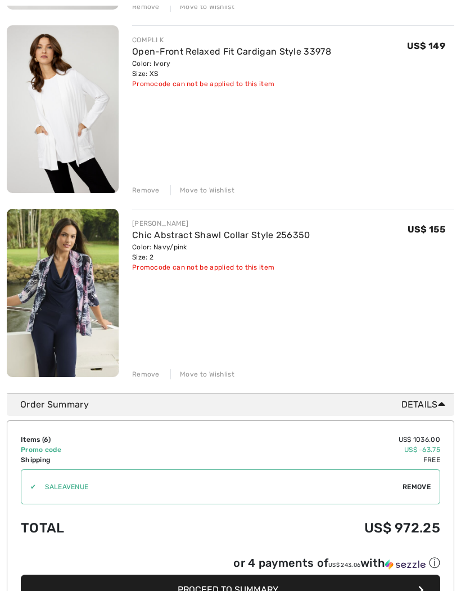
click at [143, 227] on div "[PERSON_NAME]" at bounding box center [221, 223] width 178 height 10
click at [48, 269] on img at bounding box center [63, 293] width 112 height 168
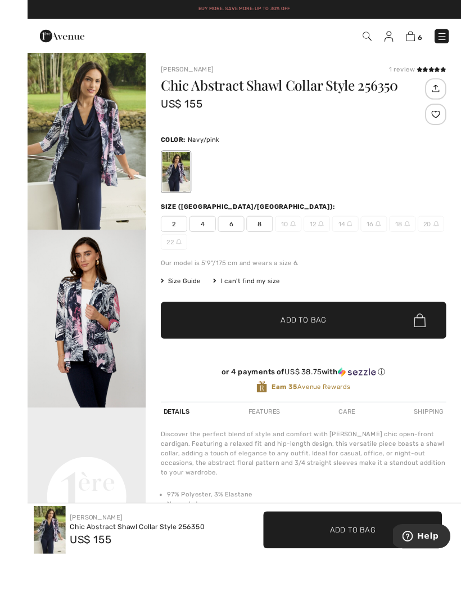
scroll to position [8, 0]
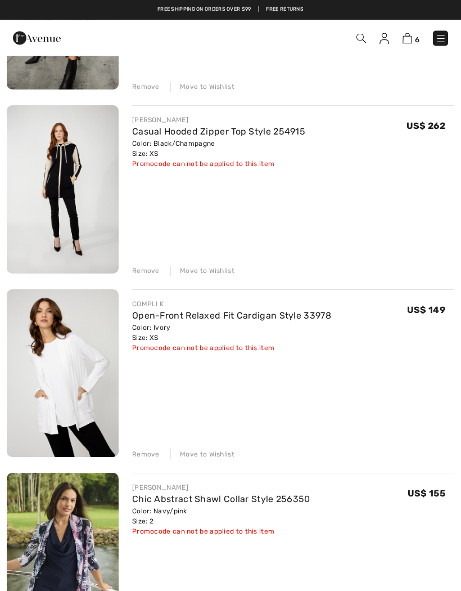
scroll to position [583, 0]
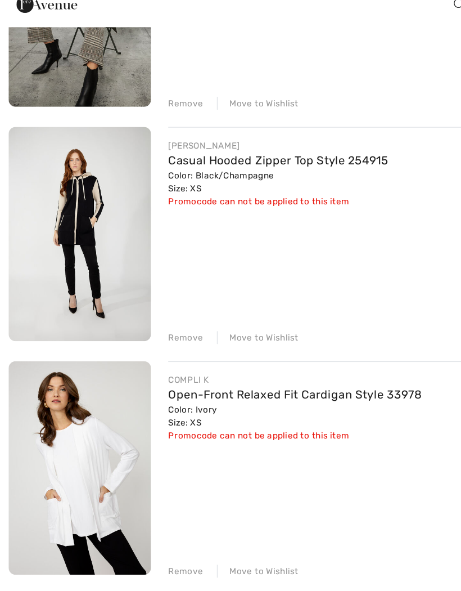
click at [169, 155] on link "Casual Hooded Zipper Top Style 254915" at bounding box center [218, 160] width 173 height 11
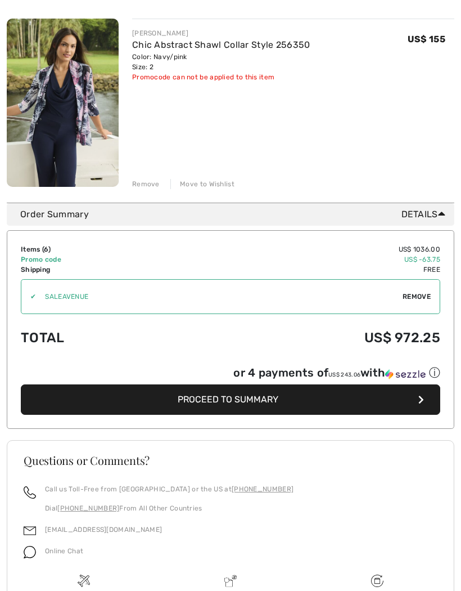
scroll to position [1106, 0]
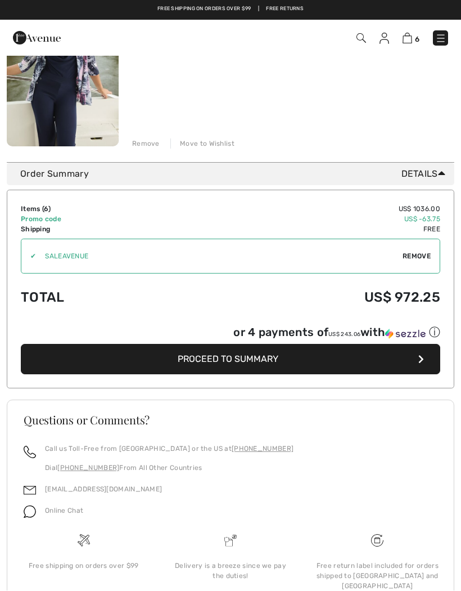
click at [253, 359] on span "Proceed to Summary" at bounding box center [228, 359] width 101 height 11
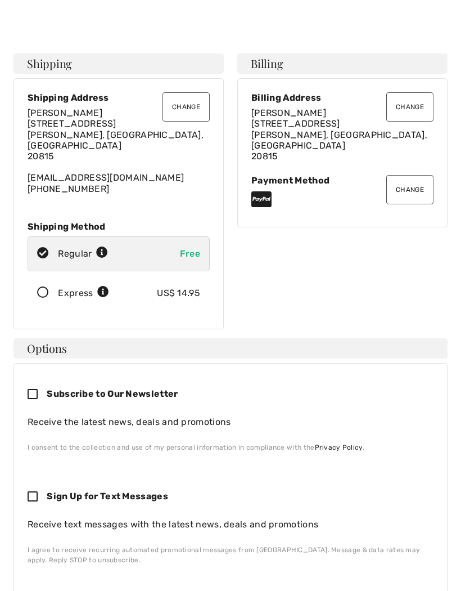
scroll to position [11, 0]
click at [187, 109] on button "Change" at bounding box center [186, 106] width 47 height 29
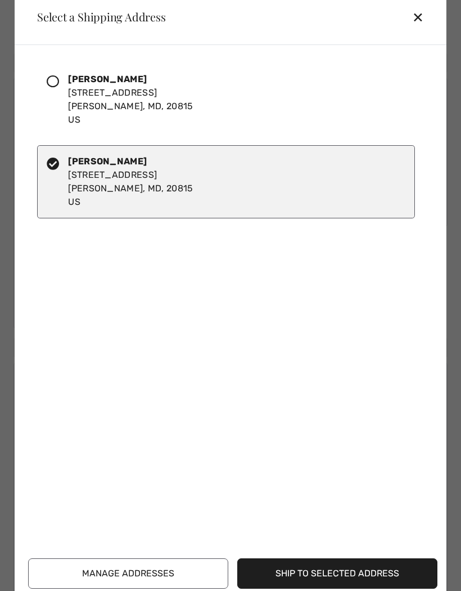
click at [52, 99] on div at bounding box center [57, 100] width 21 height 54
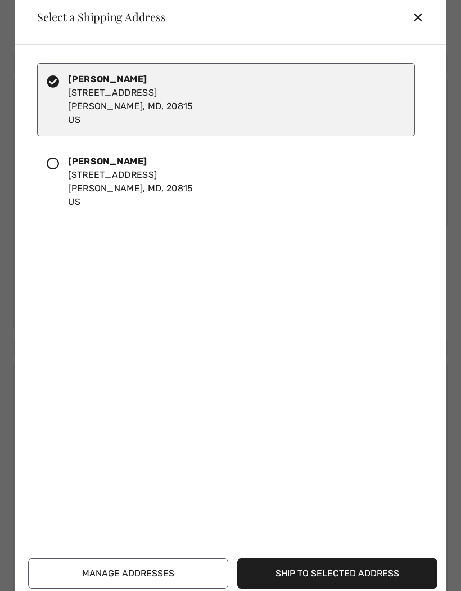
click at [305, 588] on button "Ship to Selected Address" at bounding box center [337, 573] width 200 height 30
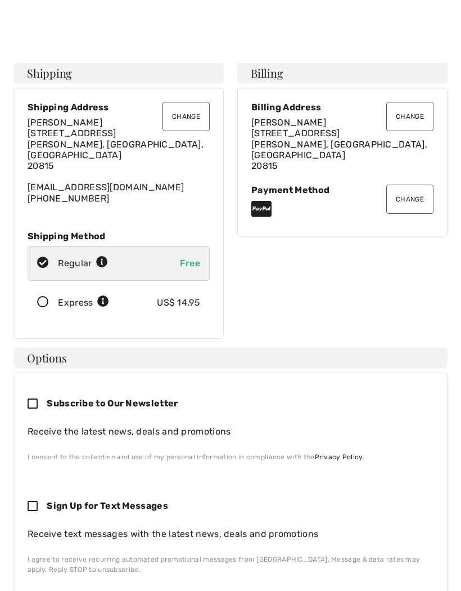
scroll to position [0, 0]
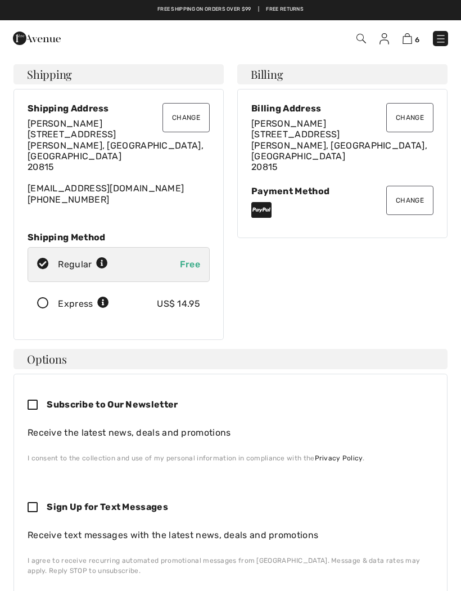
click at [411, 123] on button "Change" at bounding box center [409, 117] width 47 height 29
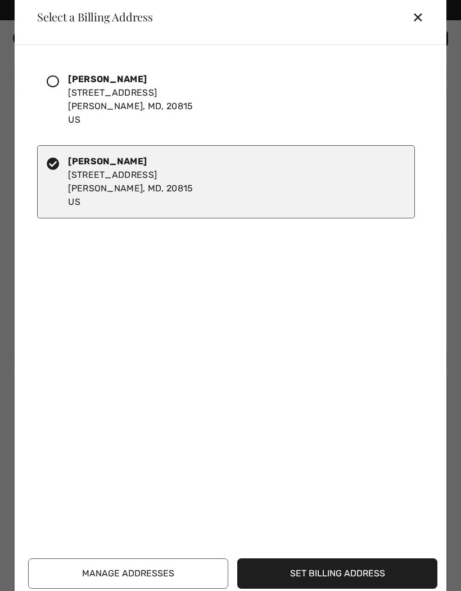
click at [47, 79] on icon at bounding box center [53, 81] width 12 height 12
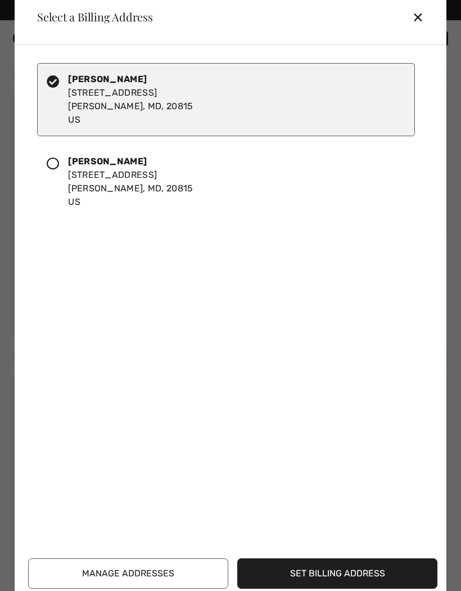
click at [270, 574] on button "Set Billing Address" at bounding box center [337, 573] width 200 height 30
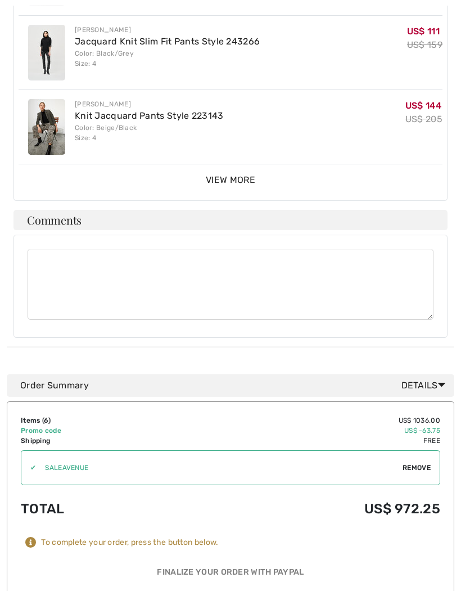
scroll to position [714, 0]
click at [142, 256] on textarea at bounding box center [231, 284] width 406 height 71
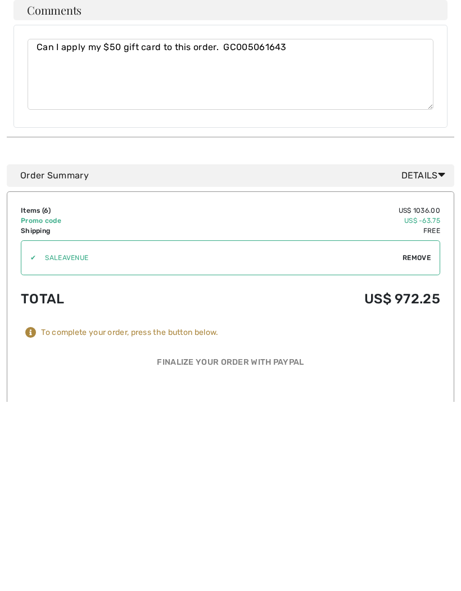
scroll to position [740, 0]
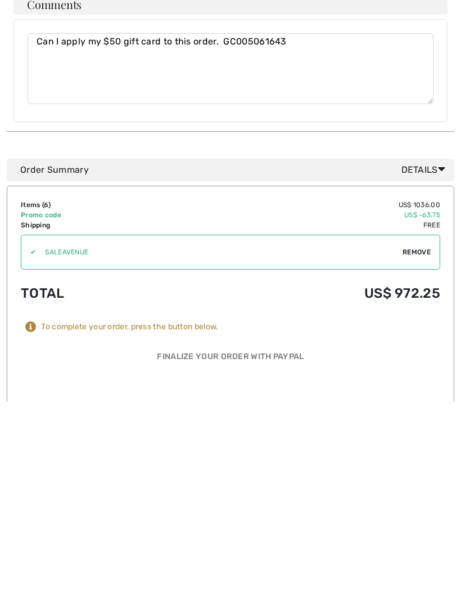
type textarea "Can I apply my $50 gift card to this order. GC005061643"
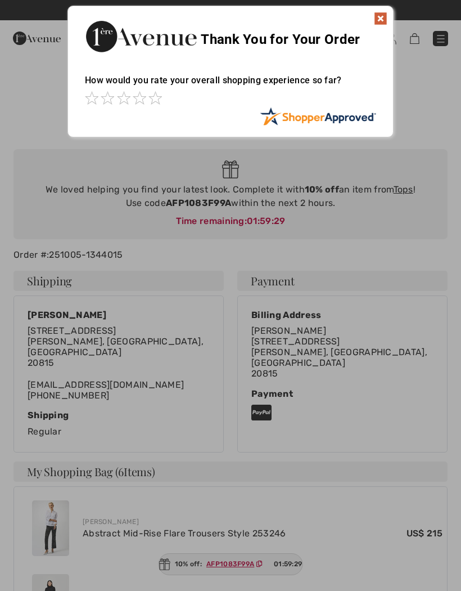
click at [381, 19] on img at bounding box center [380, 18] width 13 height 13
